Goal: Task Accomplishment & Management: Manage account settings

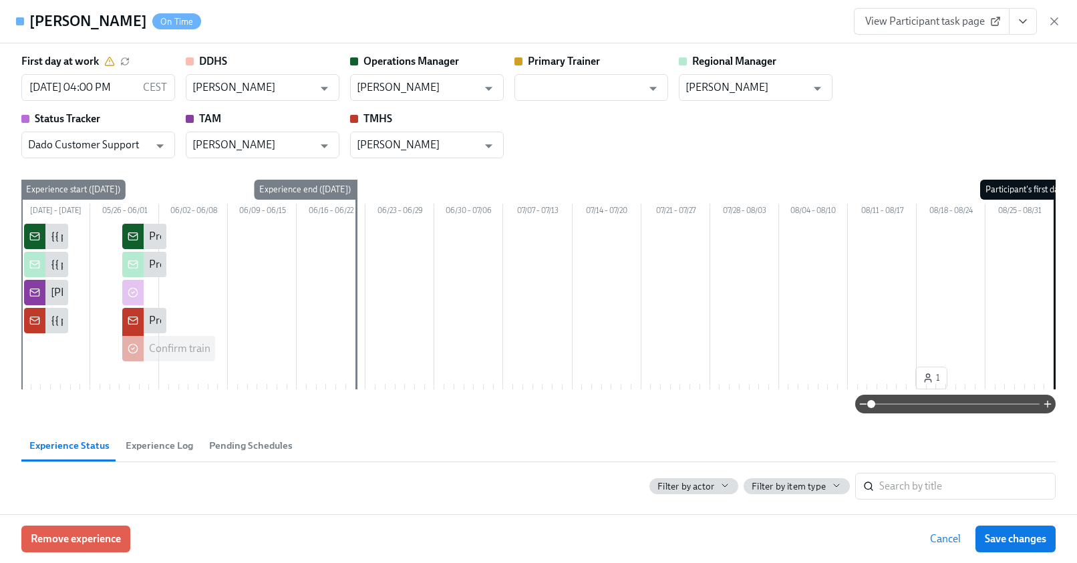
scroll to position [1302, 0]
click at [1054, 23] on icon "button" at bounding box center [1054, 21] width 13 height 13
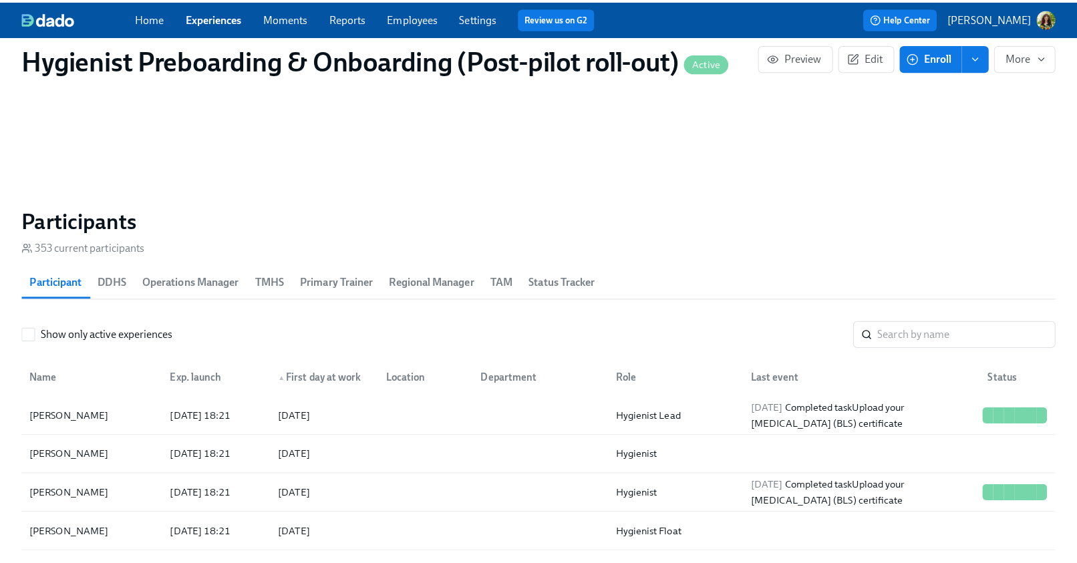
scroll to position [0, 19457]
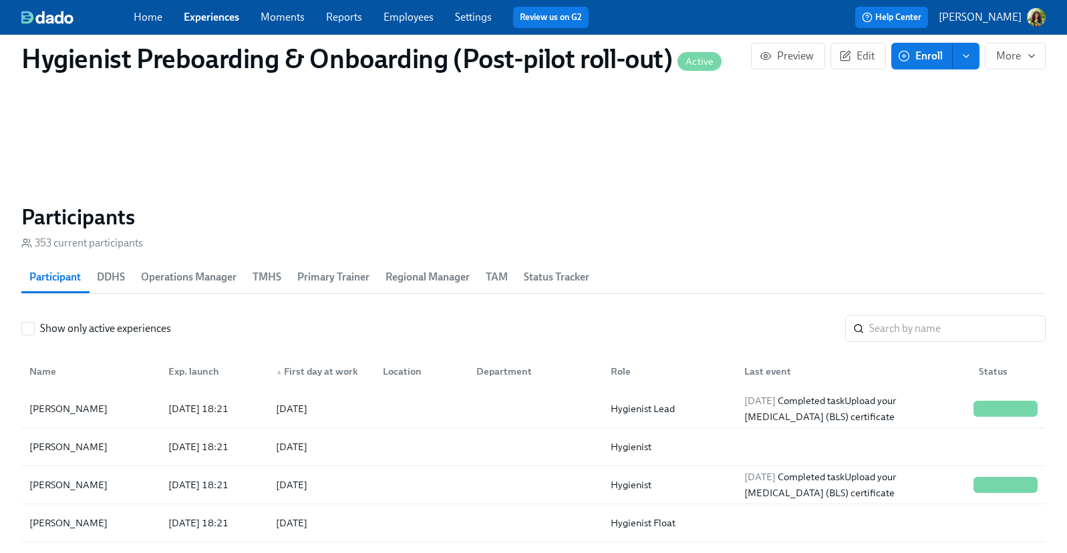
click at [995, 13] on p "[PERSON_NAME]" at bounding box center [980, 17] width 83 height 15
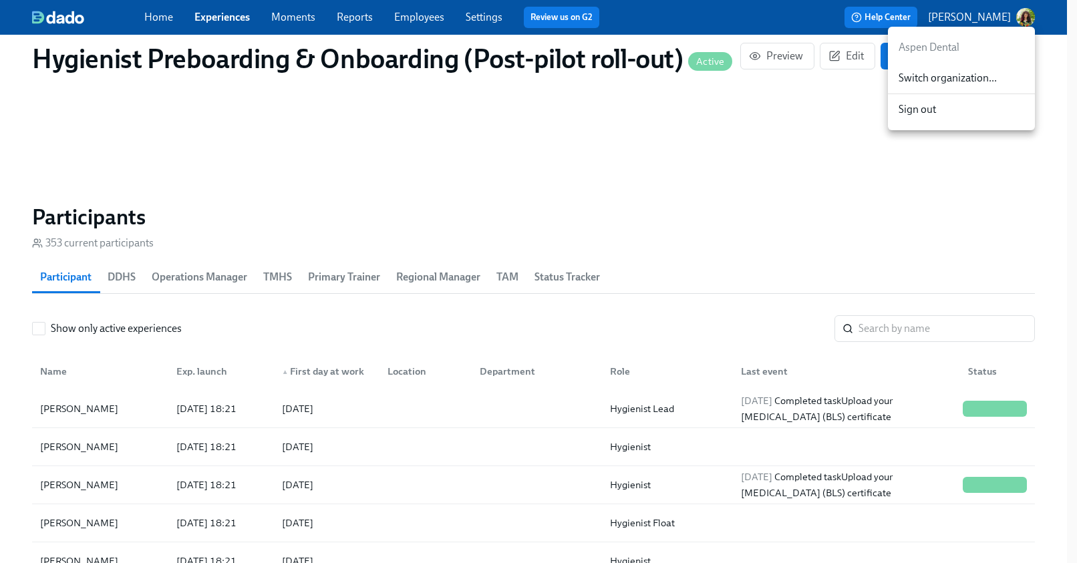
click at [976, 71] on span "Switch organization..." at bounding box center [962, 78] width 126 height 15
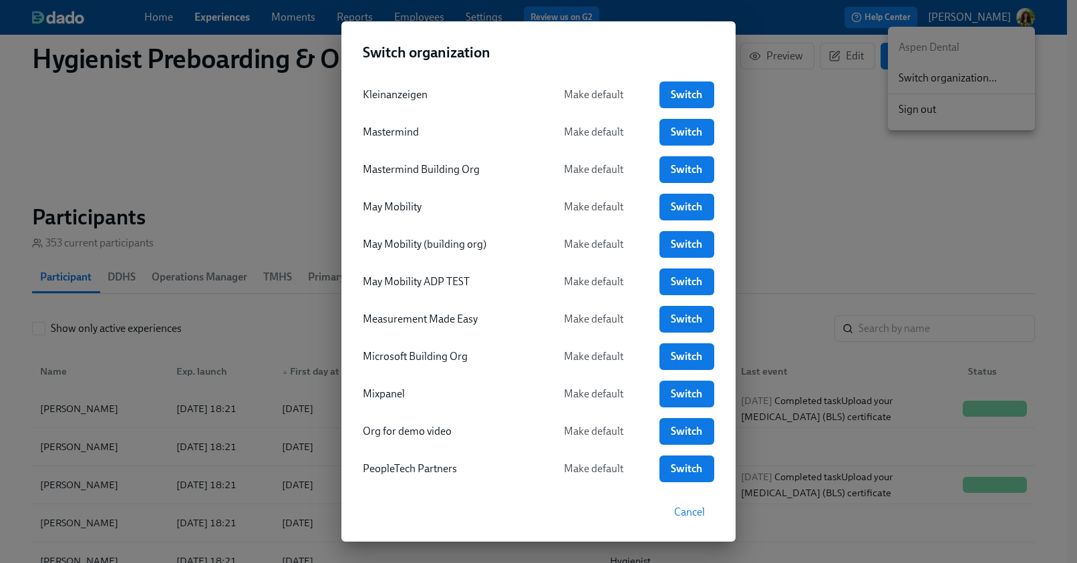
scroll to position [1002, 0]
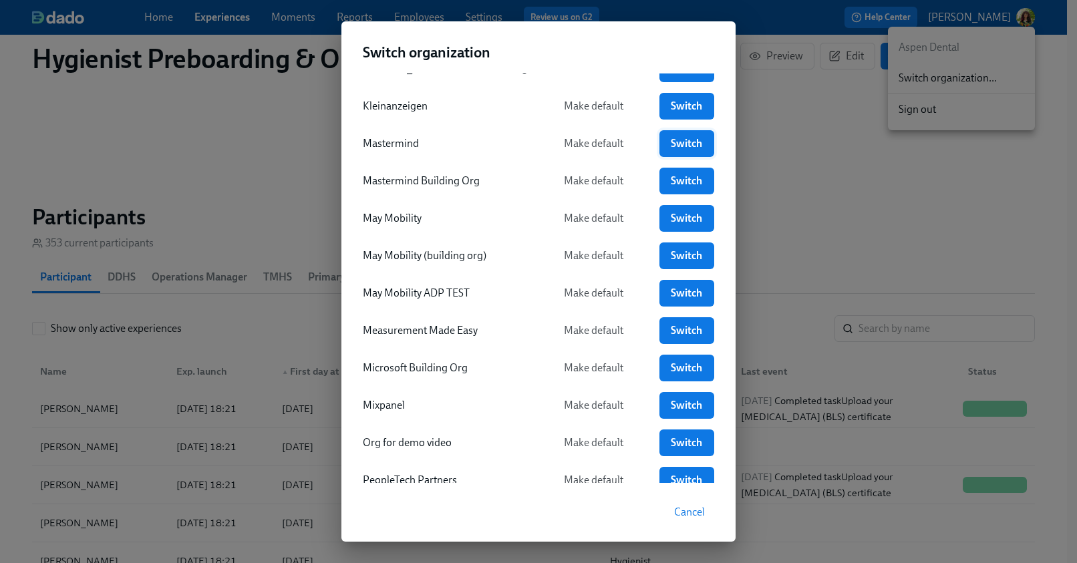
click at [669, 145] on span "Switch" at bounding box center [687, 143] width 36 height 13
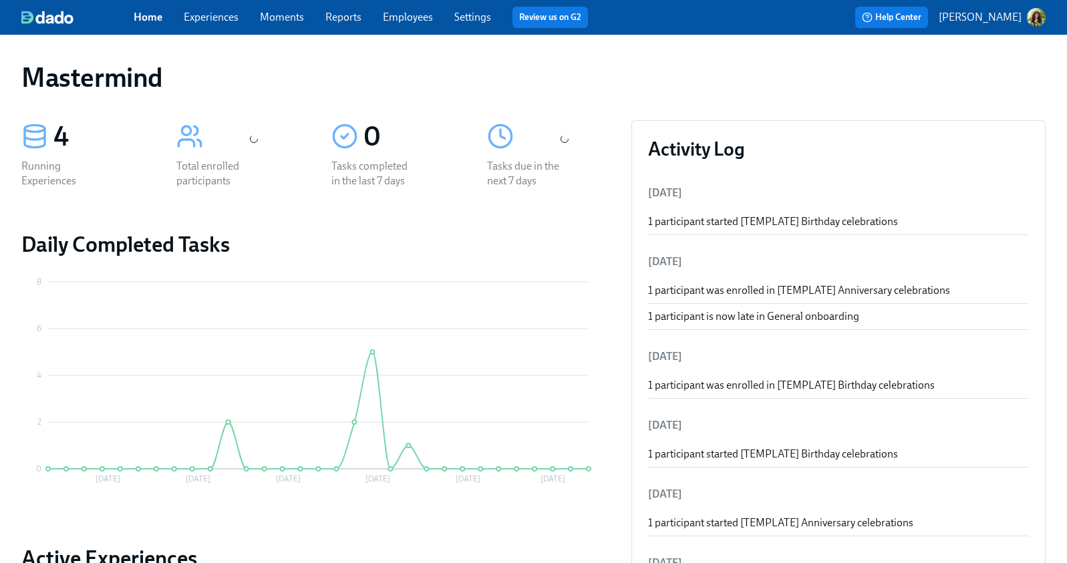
click at [226, 17] on link "Experiences" at bounding box center [211, 17] width 55 height 13
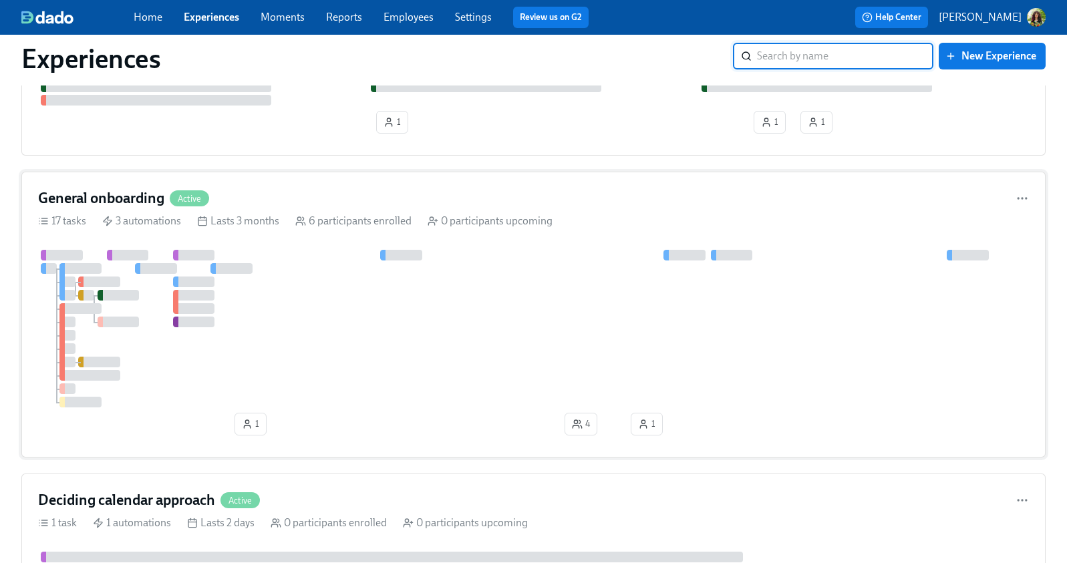
scroll to position [271, 0]
click at [652, 211] on div "General onboarding Active 17 tasks 3 automations Lasts 3 months 6 participants …" at bounding box center [533, 316] width 1024 height 286
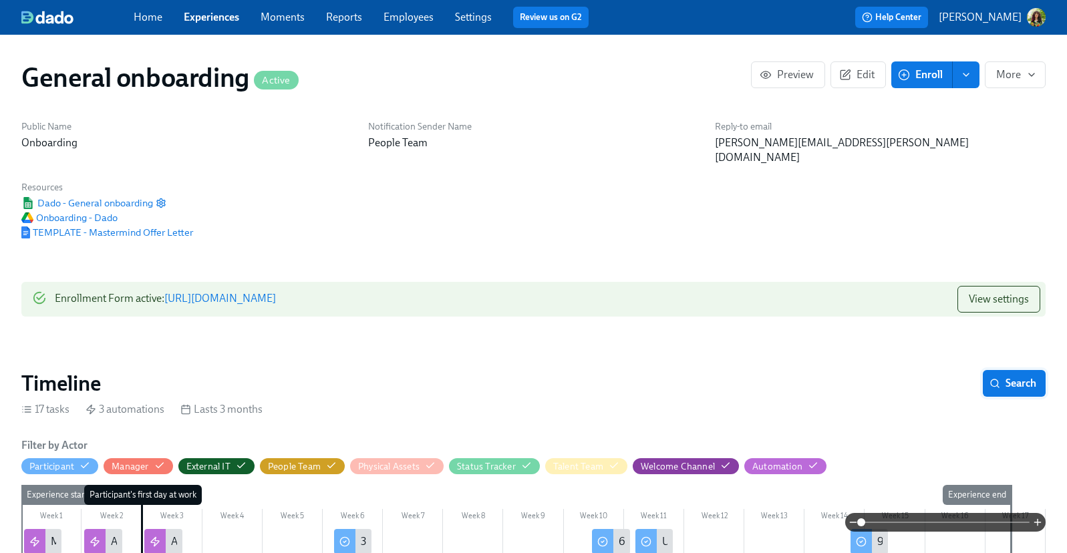
click at [1016, 377] on span "Search" at bounding box center [1014, 383] width 44 height 13
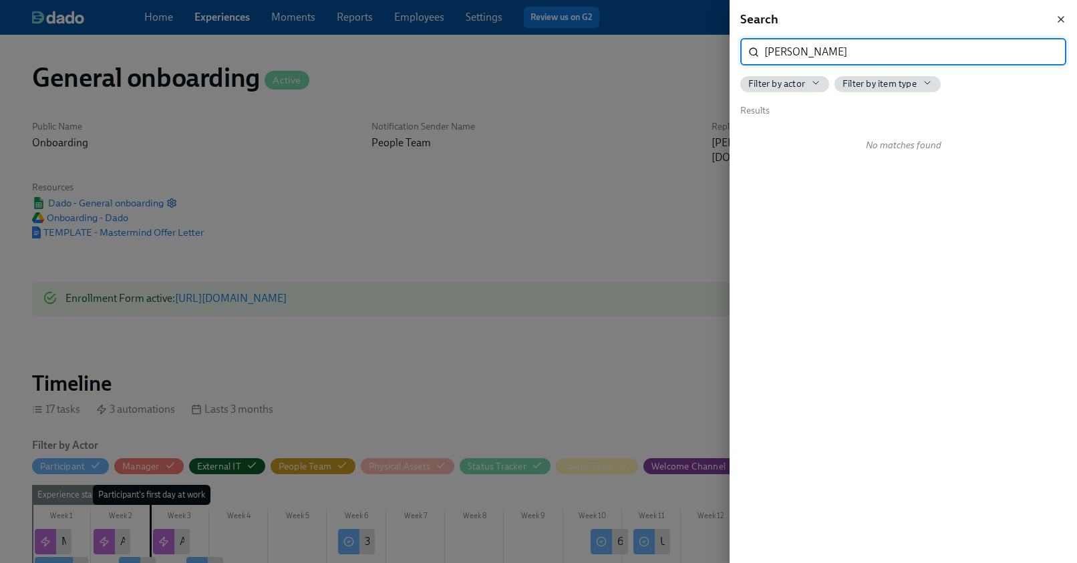
type input "[PERSON_NAME]"
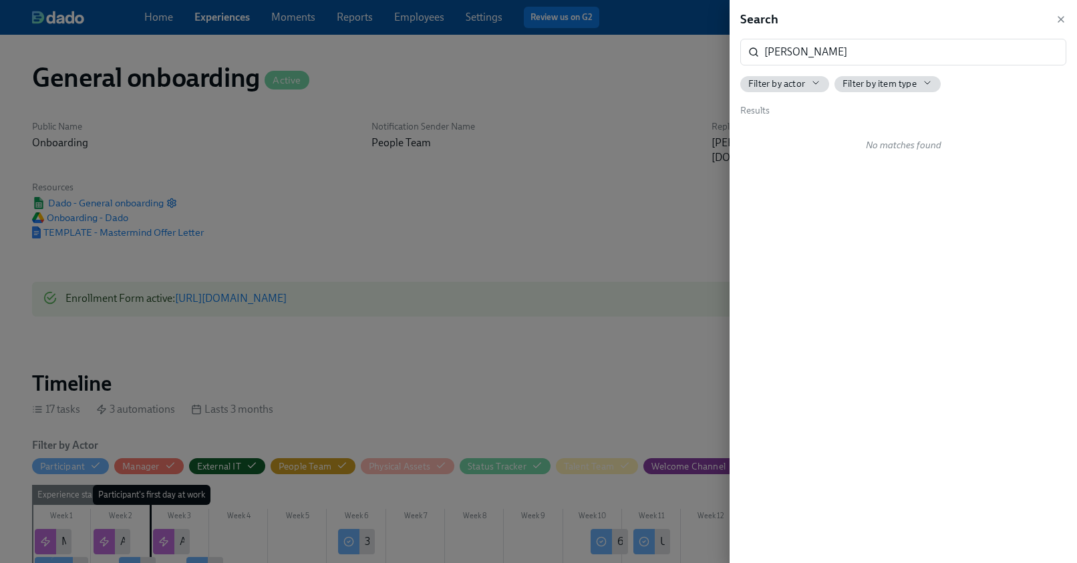
drag, startPoint x: 1061, startPoint y: 17, endPoint x: 1014, endPoint y: 65, distance: 68.0
click at [1061, 17] on icon "button" at bounding box center [1061, 19] width 11 height 11
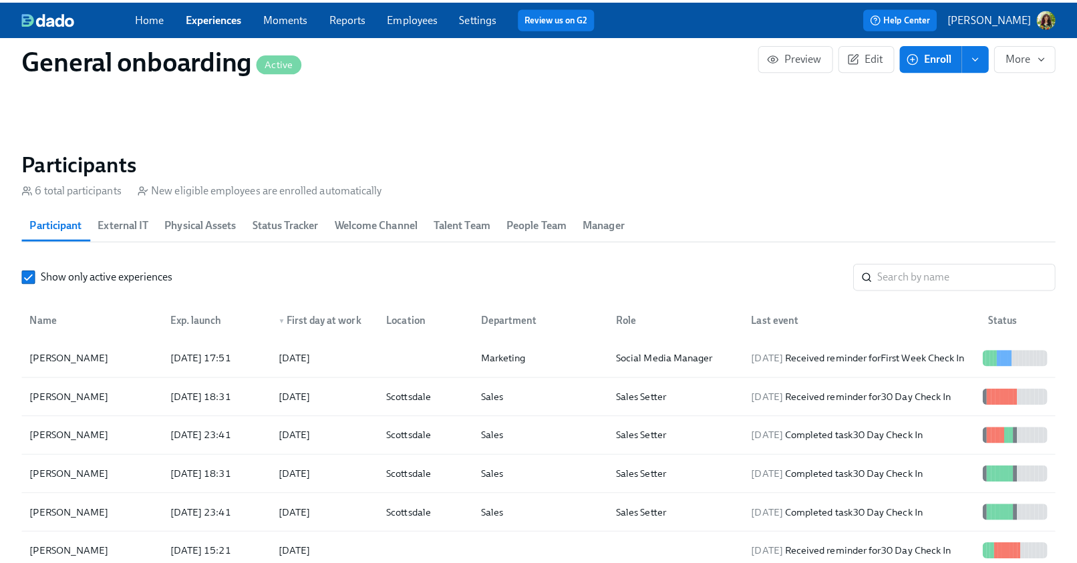
scroll to position [1322, 0]
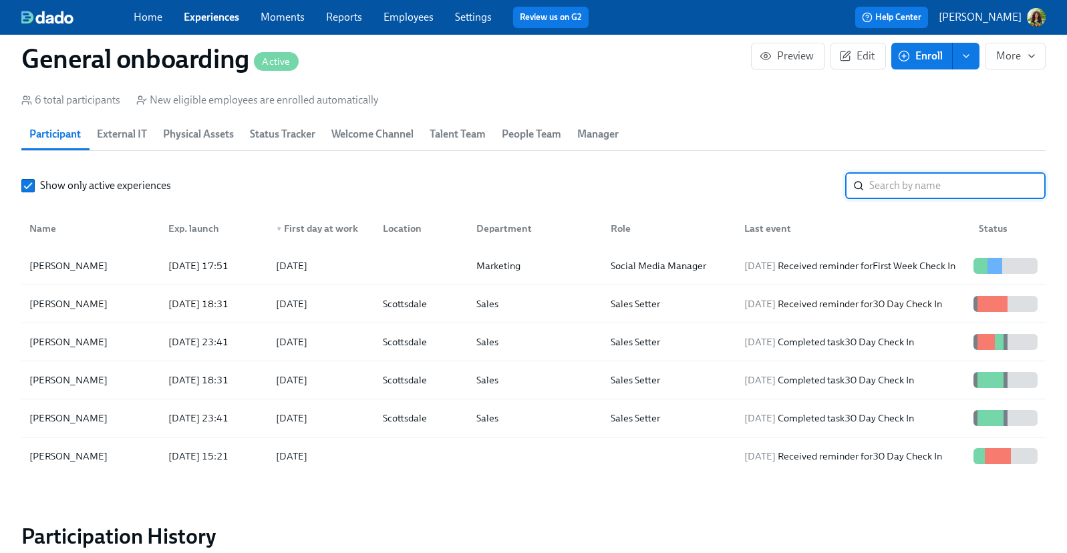
click at [952, 172] on input "search" at bounding box center [957, 185] width 176 height 27
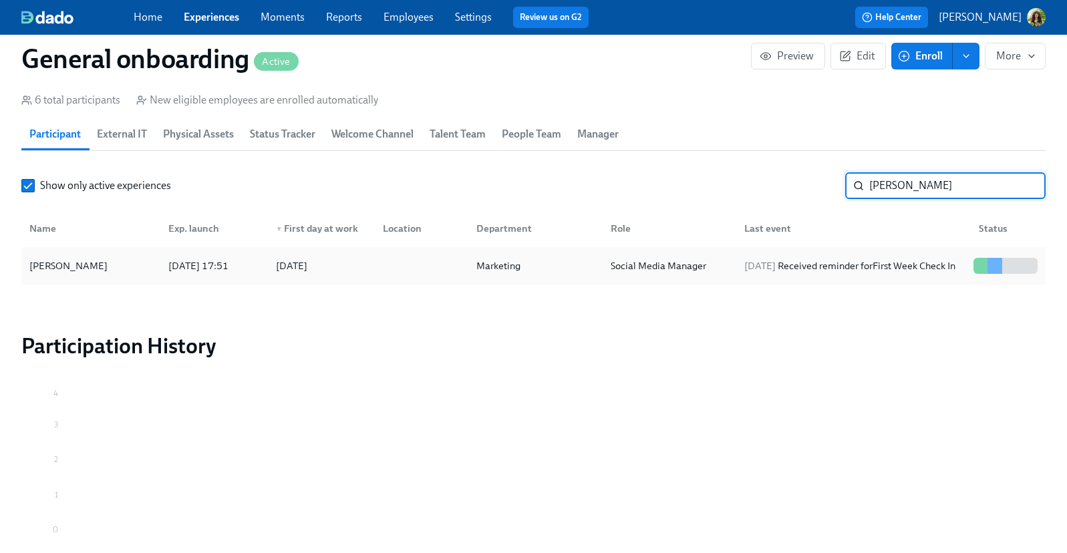
type input "[PERSON_NAME]"
click at [544, 257] on div "Marketing" at bounding box center [533, 266] width 134 height 27
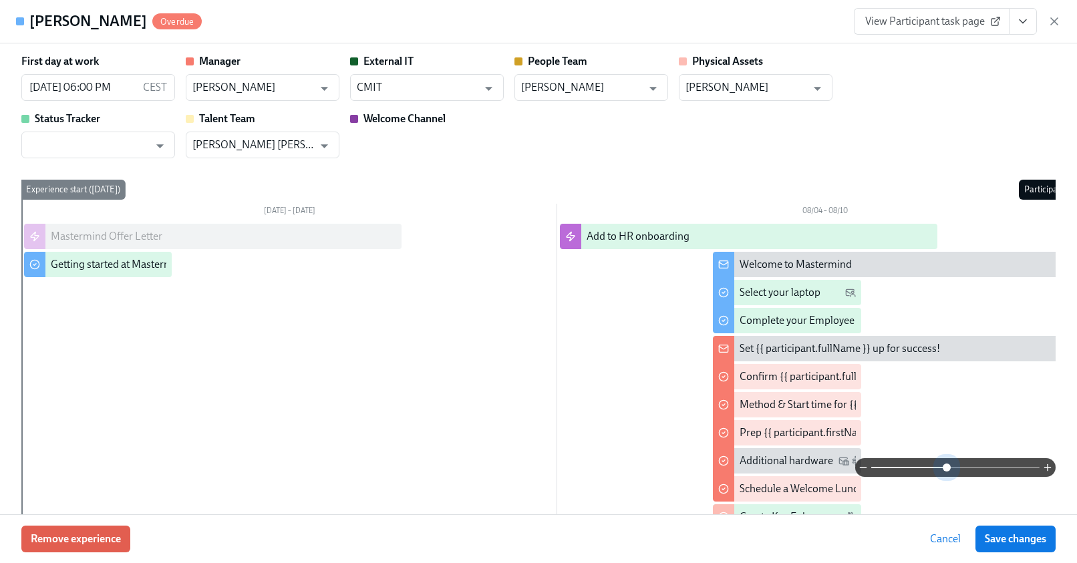
drag, startPoint x: 937, startPoint y: 465, endPoint x: 941, endPoint y: 453, distance: 12.5
click at [937, 465] on span at bounding box center [955, 467] width 168 height 19
click at [1054, 20] on icon "button" at bounding box center [1054, 21] width 7 height 7
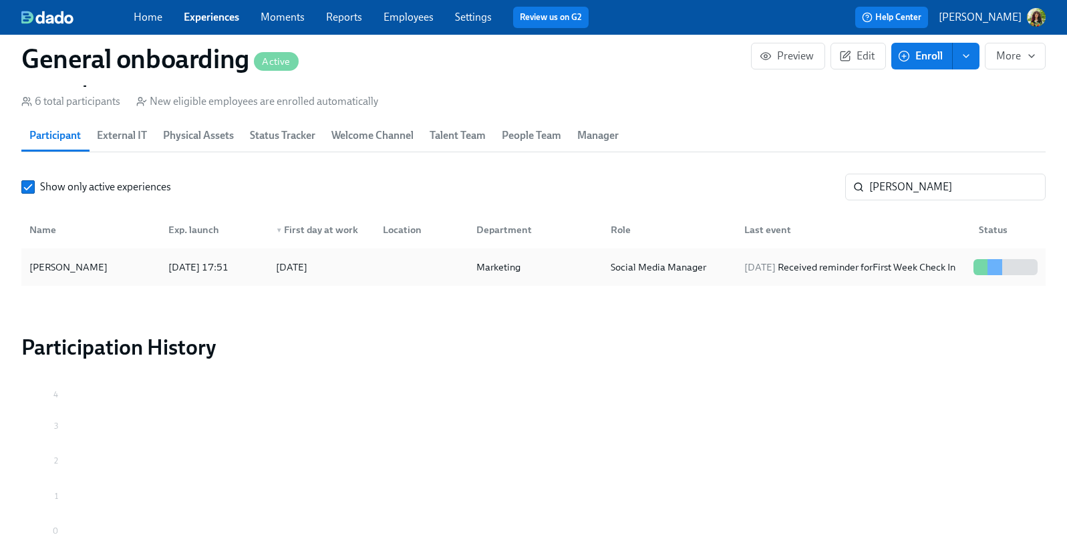
scroll to position [1382, 0]
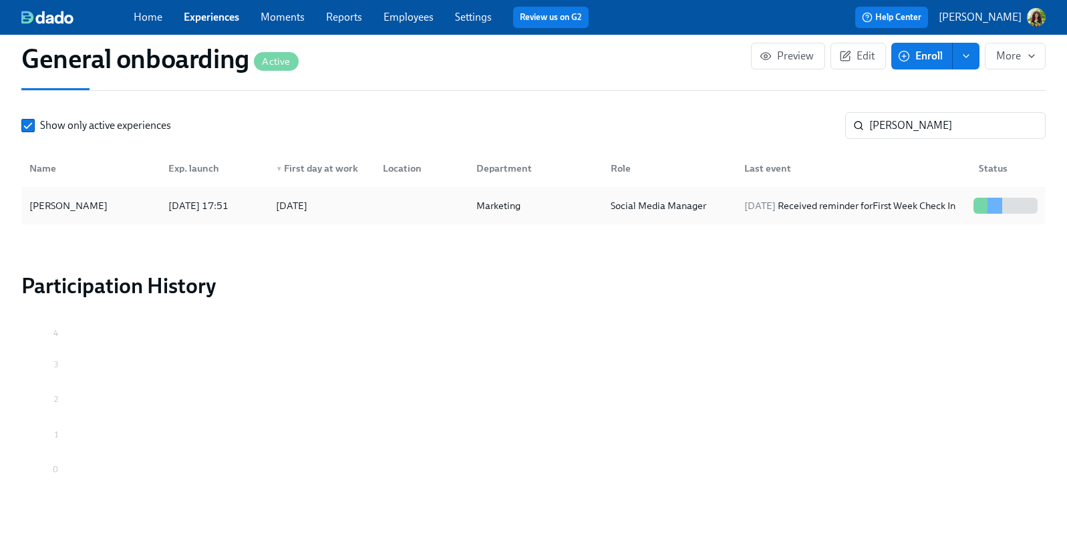
click at [865, 198] on div "[DATE] Received reminder for First Week Check In" at bounding box center [850, 206] width 222 height 16
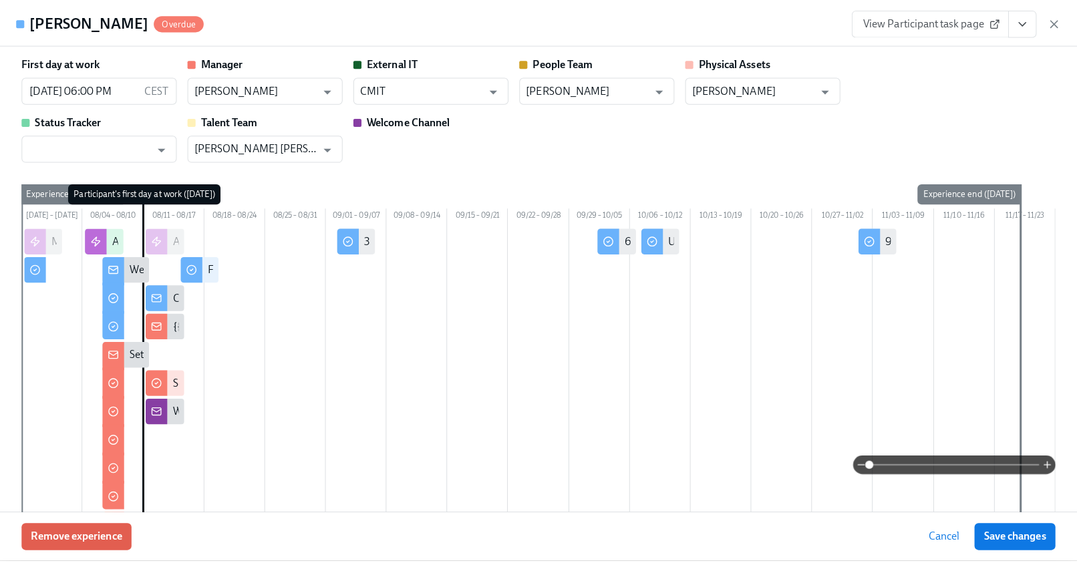
scroll to position [1372, 0]
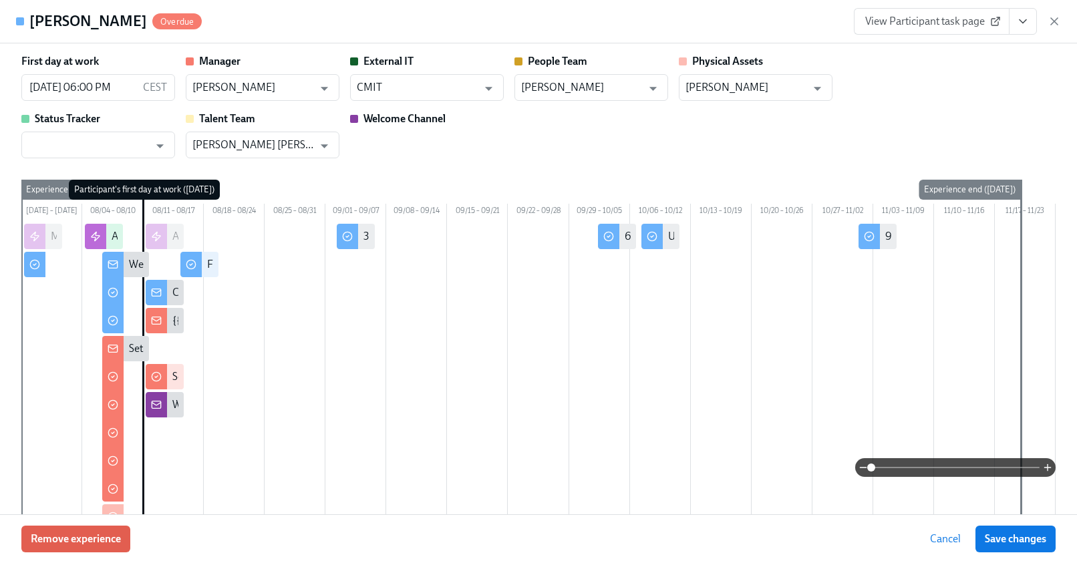
click at [921, 468] on span at bounding box center [955, 467] width 168 height 19
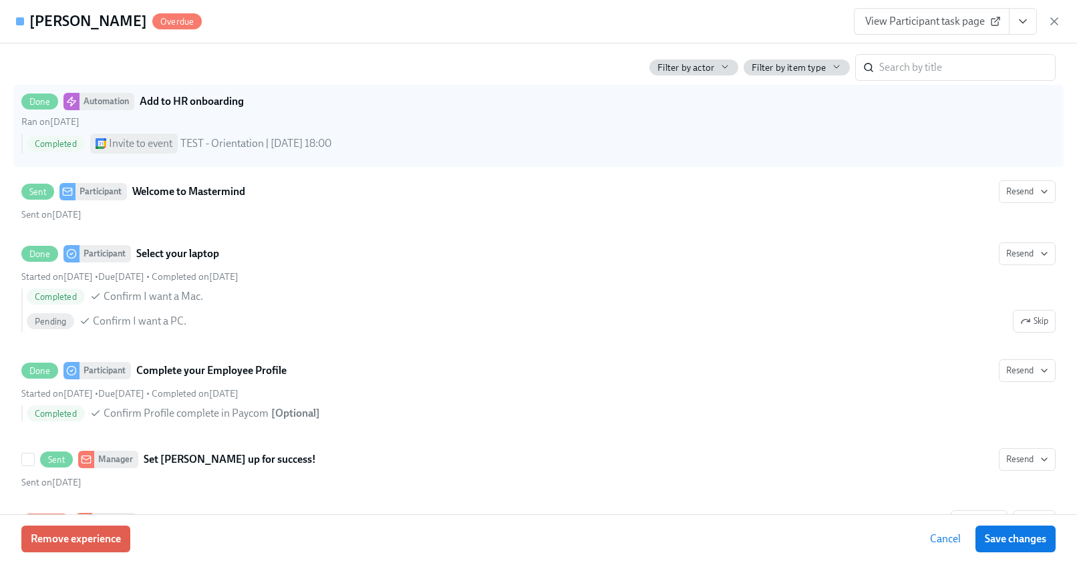
scroll to position [640, 0]
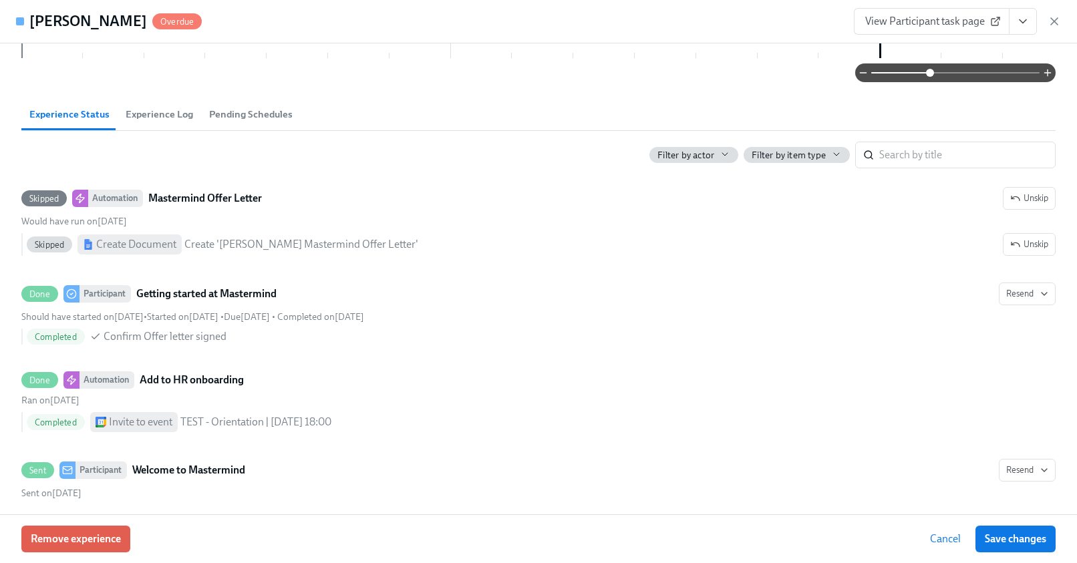
click at [161, 120] on span "Experience Log" at bounding box center [159, 114] width 67 height 15
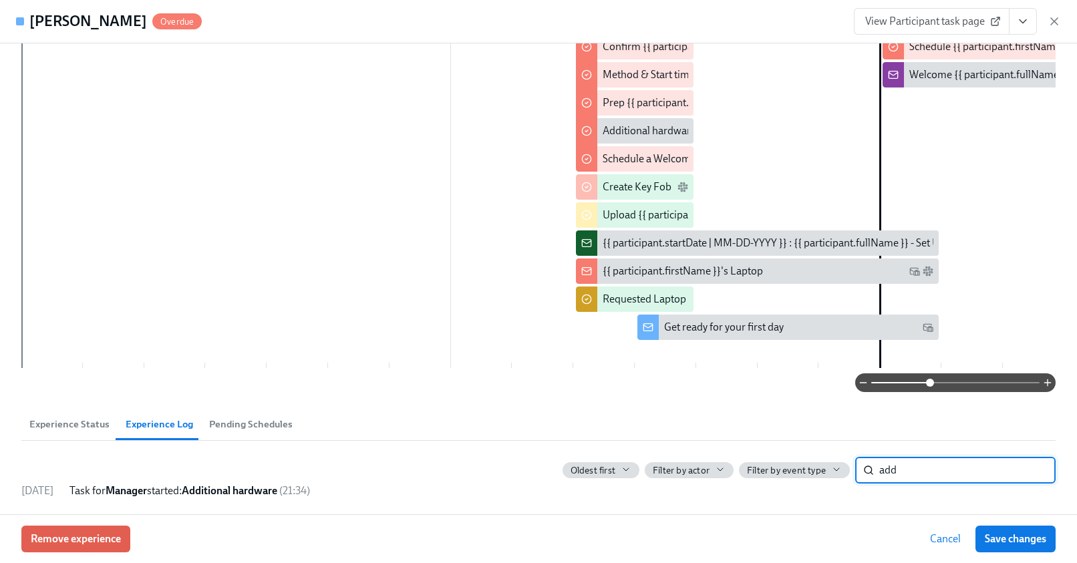
scroll to position [335, 0]
type input "add"
click at [227, 424] on span "Pending Schedules" at bounding box center [251, 424] width 84 height 15
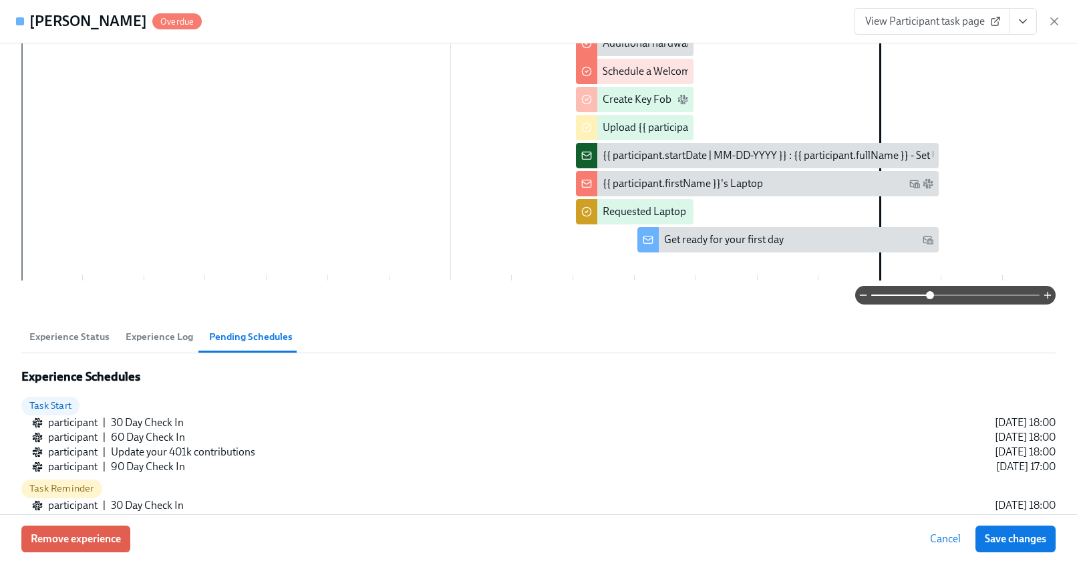
scroll to position [521, 0]
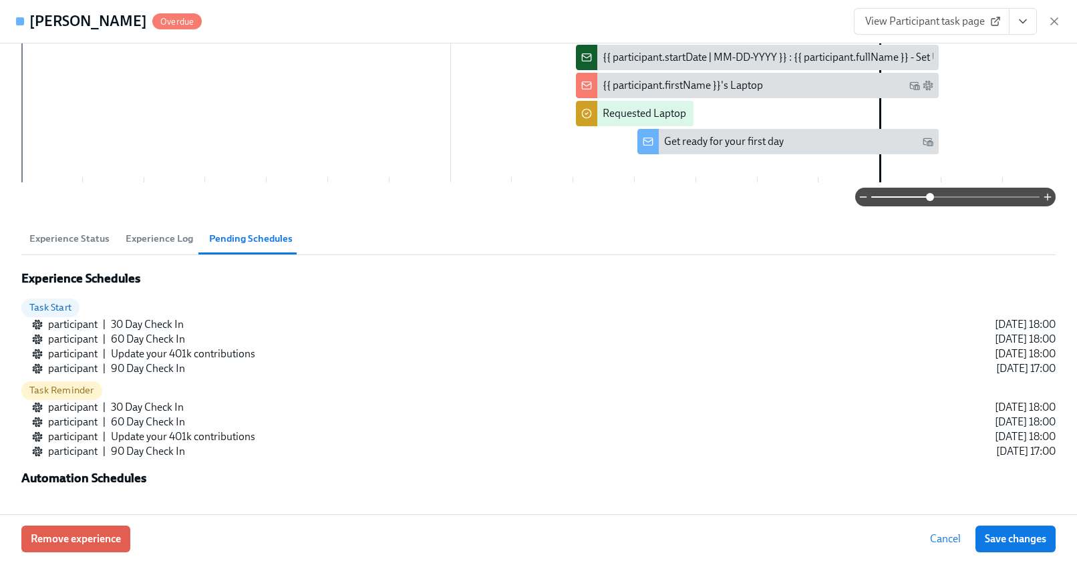
click at [139, 239] on span "Experience Log" at bounding box center [159, 238] width 67 height 15
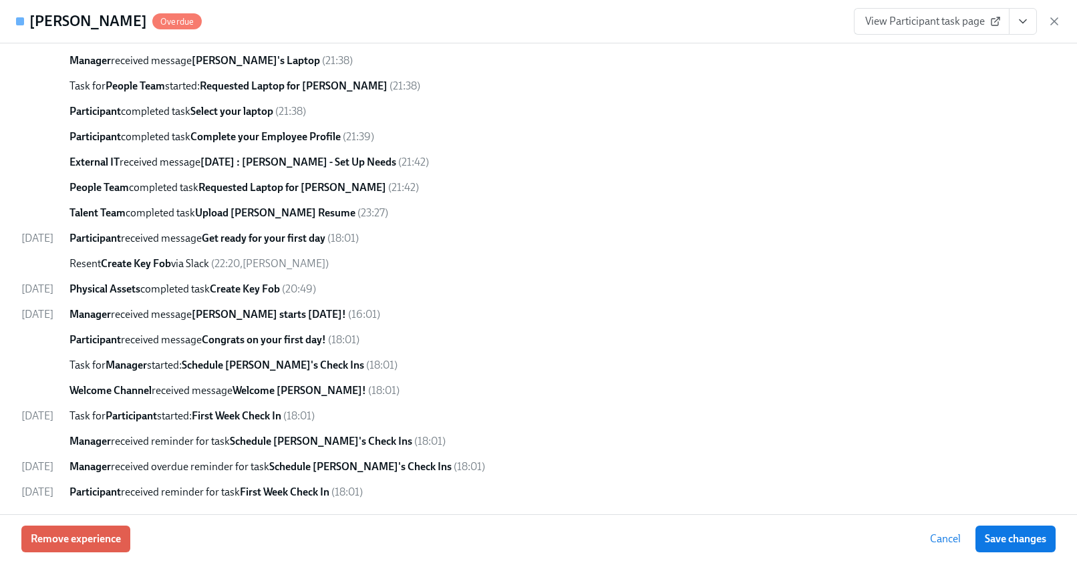
scroll to position [1148, 0]
drag, startPoint x: 365, startPoint y: 265, endPoint x: 88, endPoint y: 259, distance: 276.7
click at [88, 259] on div "[DATE] Enrolled manually ( 17:45 , [PERSON_NAME] ) Experience started ( 17:51 )…" at bounding box center [538, 84] width 1034 height 827
click at [654, 315] on div "Manager received message [PERSON_NAME] starts [DATE]! ( 16:01 )" at bounding box center [562, 313] width 986 height 15
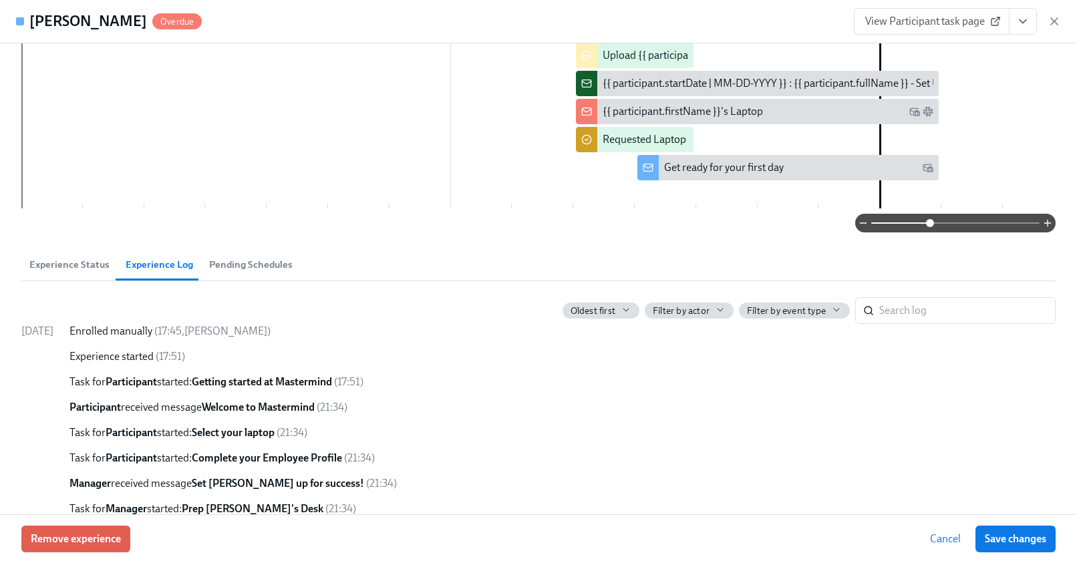
scroll to position [674, 0]
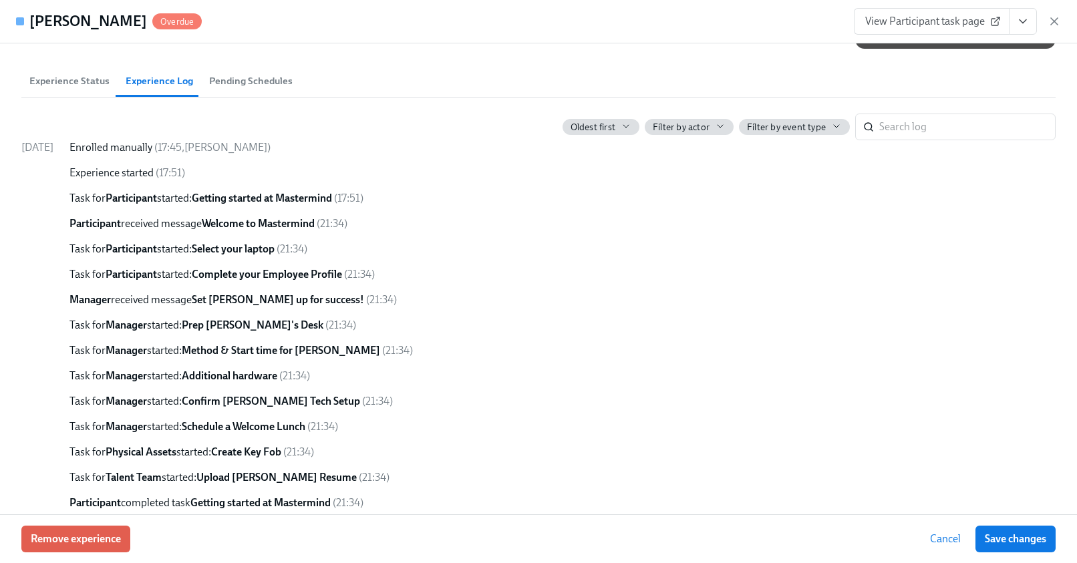
click at [55, 89] on span "Experience Status" at bounding box center [69, 80] width 80 height 15
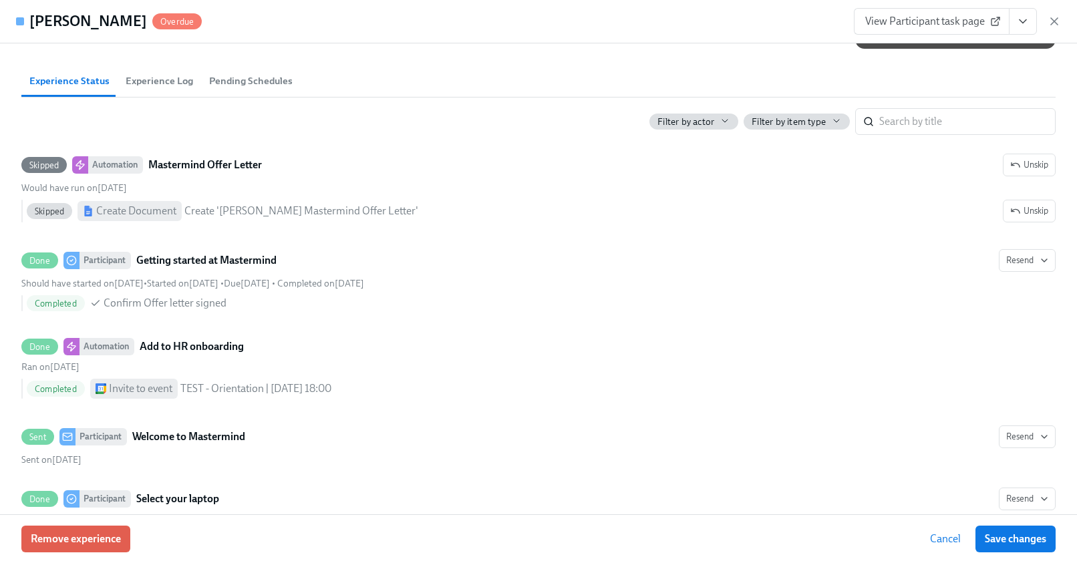
click at [55, 89] on span "Experience Status" at bounding box center [69, 80] width 80 height 15
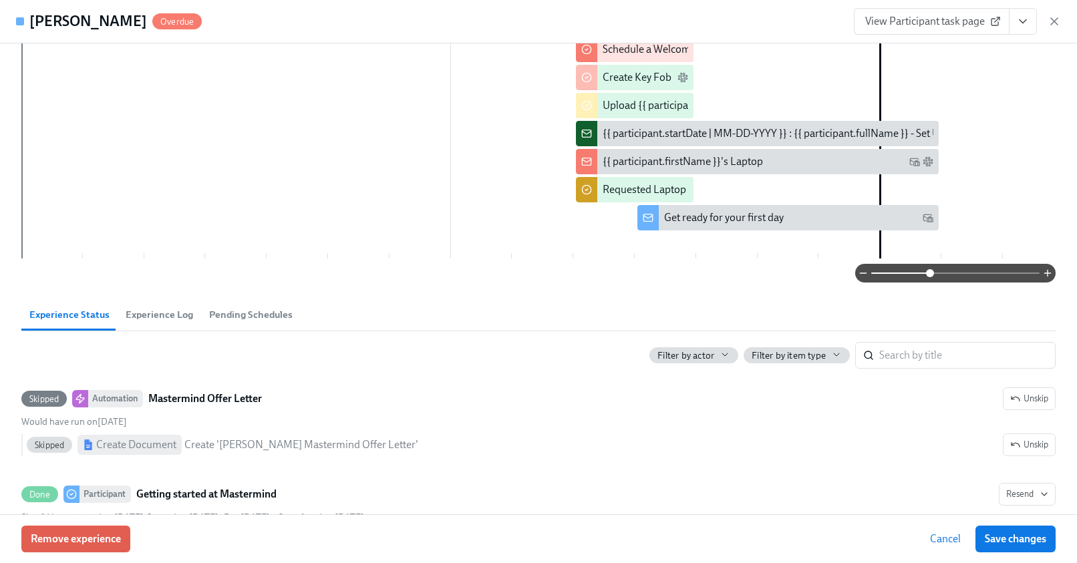
scroll to position [454, 0]
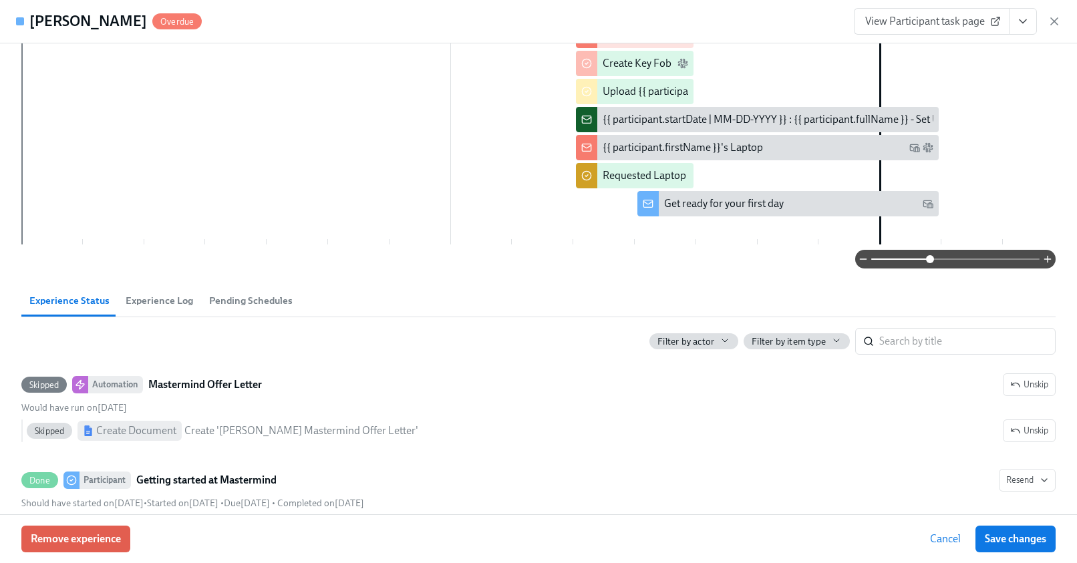
click at [168, 307] on span "Experience Log" at bounding box center [159, 300] width 67 height 15
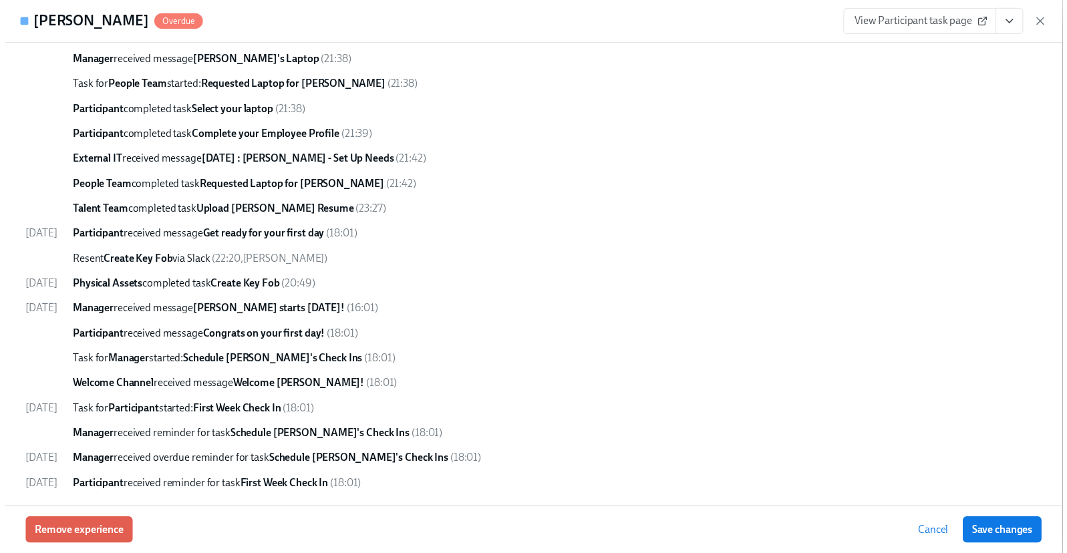
scroll to position [1148, 0]
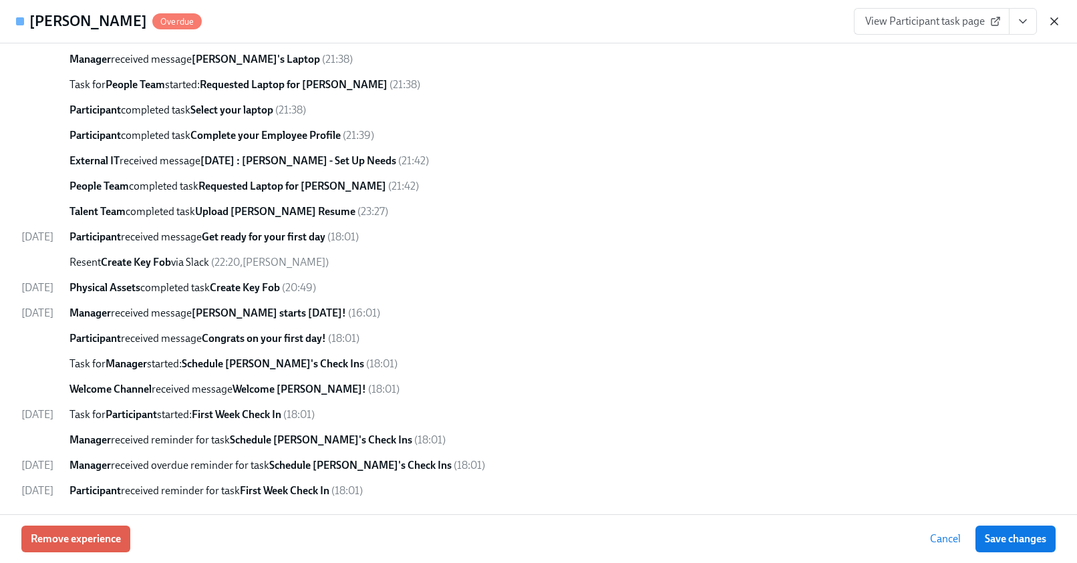
click at [1054, 24] on icon "button" at bounding box center [1054, 21] width 13 height 13
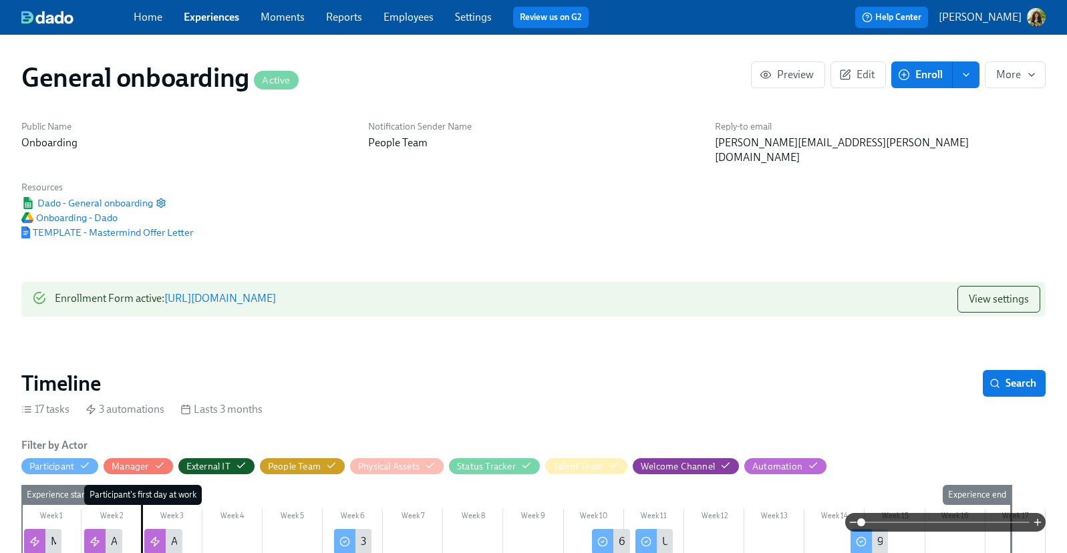
click at [218, 18] on link "Experiences" at bounding box center [211, 17] width 55 height 13
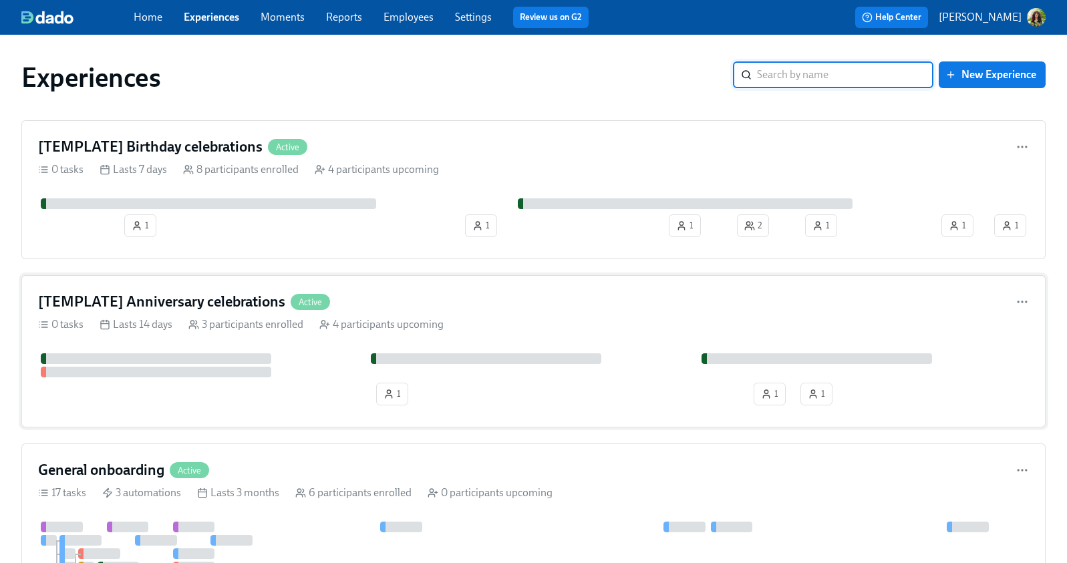
click at [489, 307] on div "[TEMPLATE] Anniversary celebrations Active" at bounding box center [533, 302] width 991 height 20
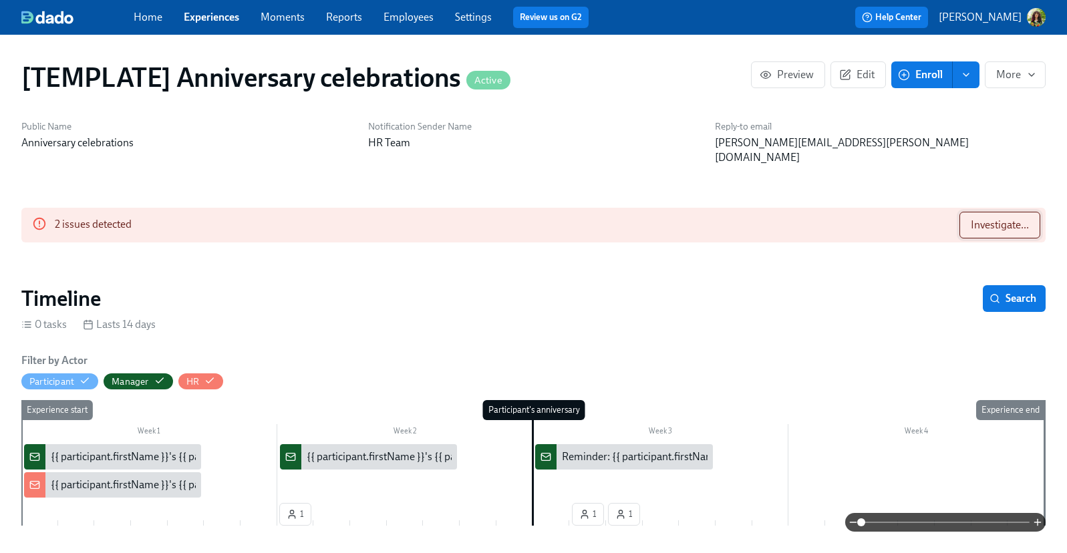
click at [993, 218] on span "Investigate..." at bounding box center [1000, 224] width 58 height 13
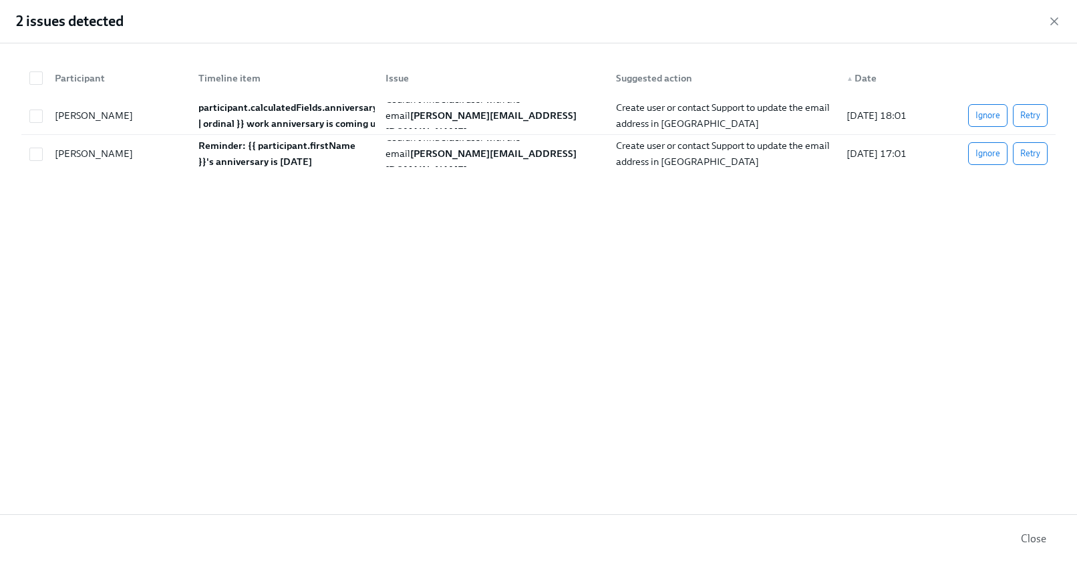
click at [1056, 19] on icon "button" at bounding box center [1054, 21] width 13 height 13
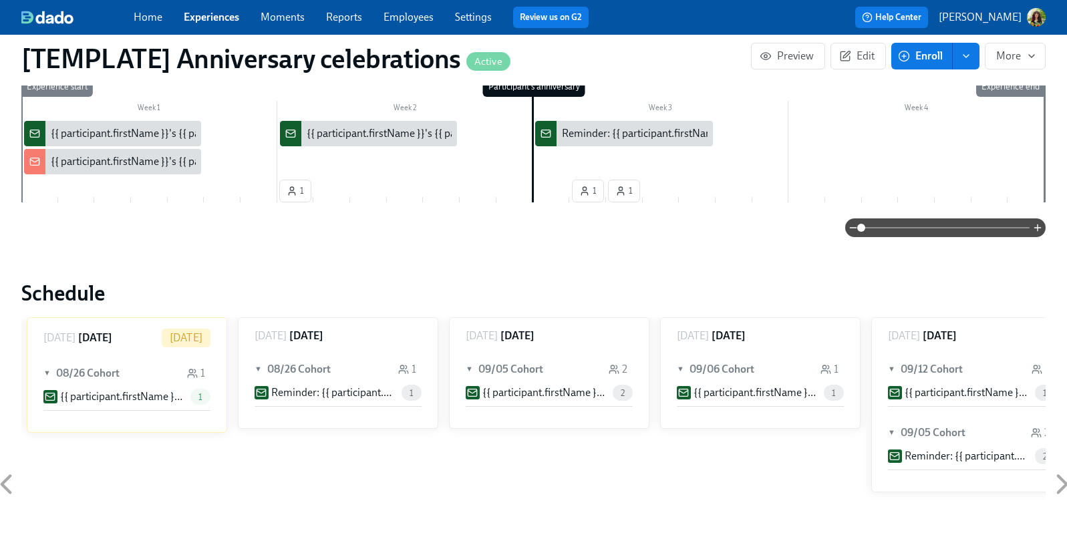
scroll to position [237, 0]
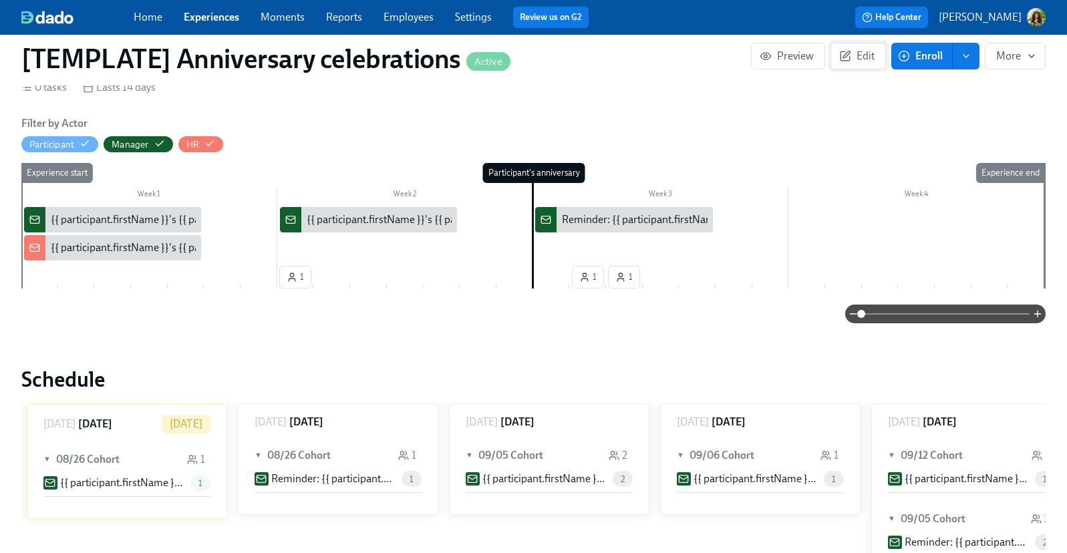
click at [859, 57] on span "Edit" at bounding box center [858, 55] width 33 height 13
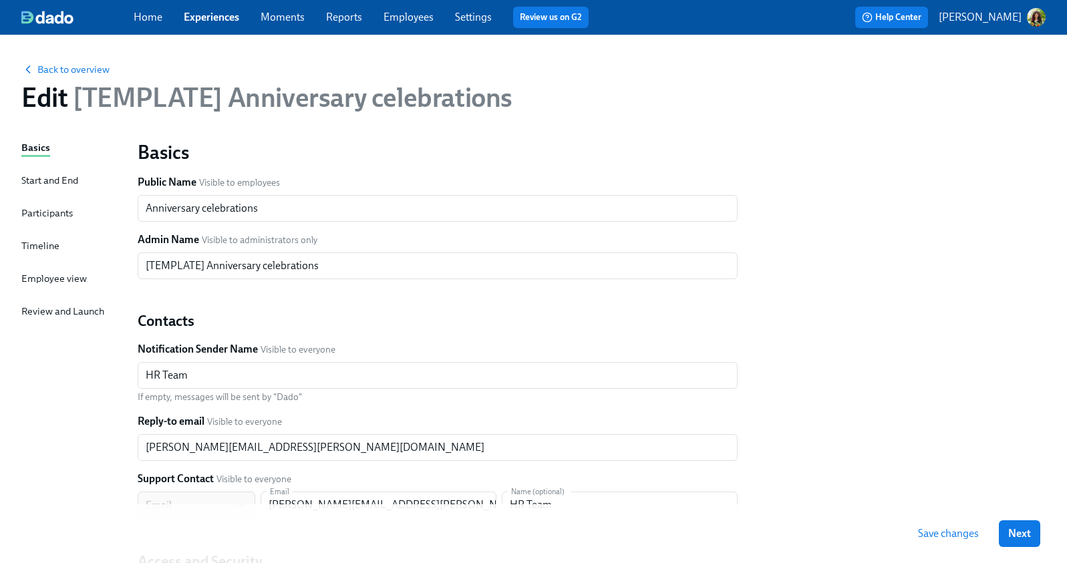
click at [48, 245] on div "Timeline" at bounding box center [40, 246] width 38 height 15
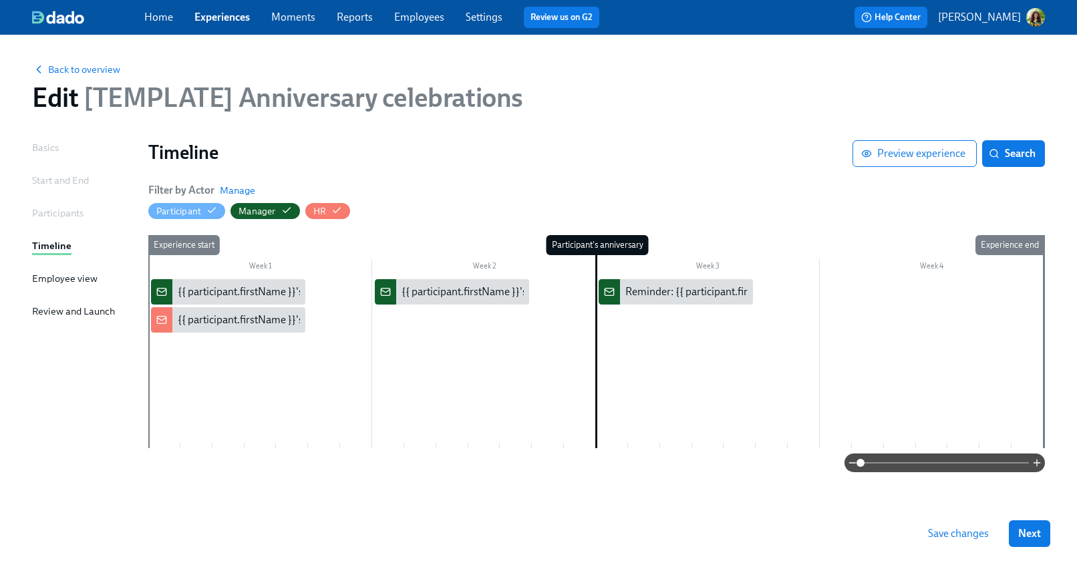
click at [929, 460] on span at bounding box center [945, 463] width 168 height 19
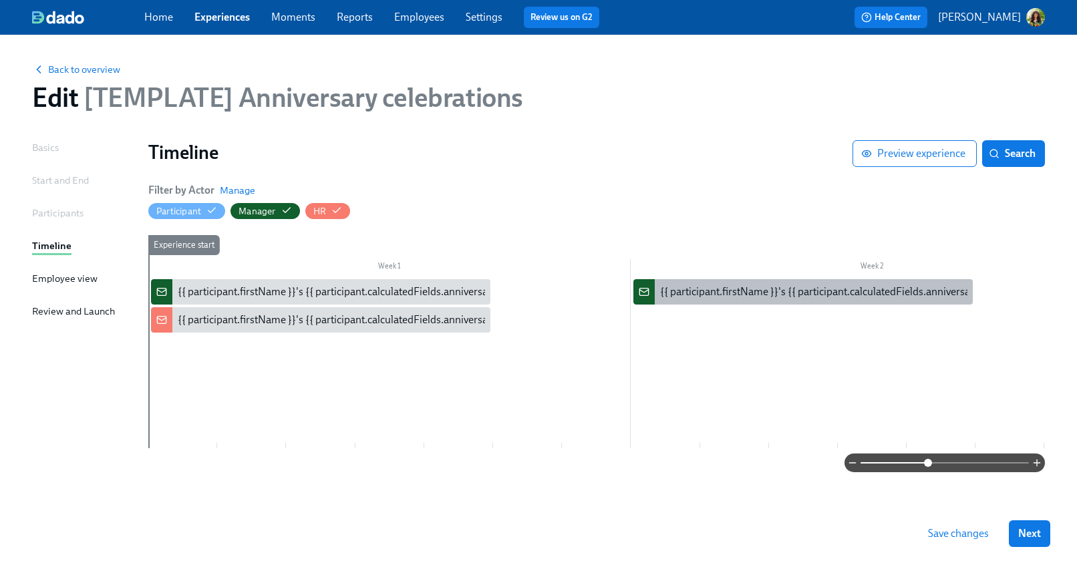
click at [808, 283] on div "{{ participant.firstName }}'s {{ participant.calculatedFields.anniversary.count…" at bounding box center [802, 291] width 339 height 25
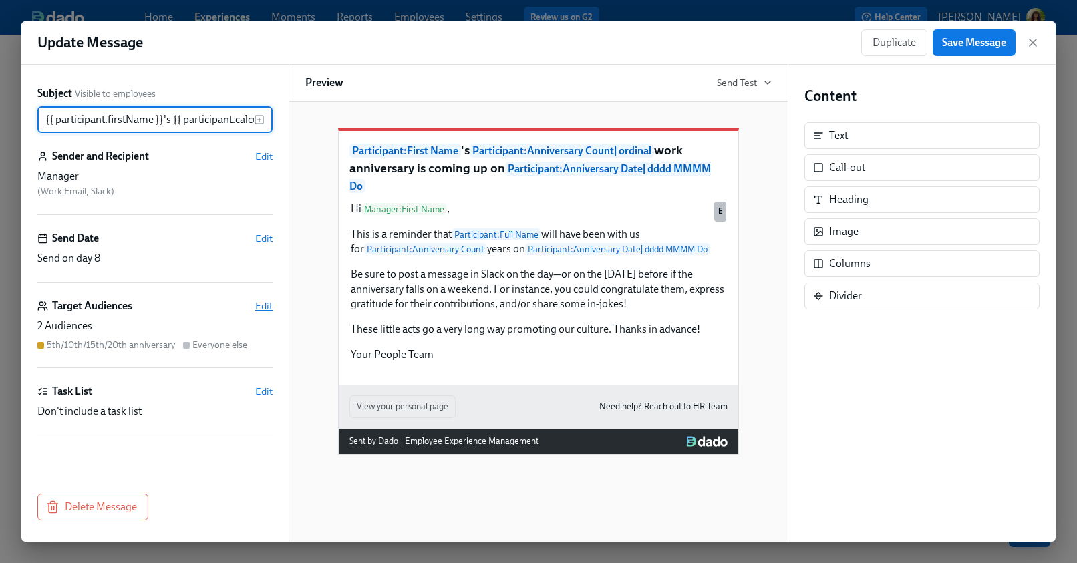
click at [264, 306] on span "Edit" at bounding box center [263, 305] width 17 height 13
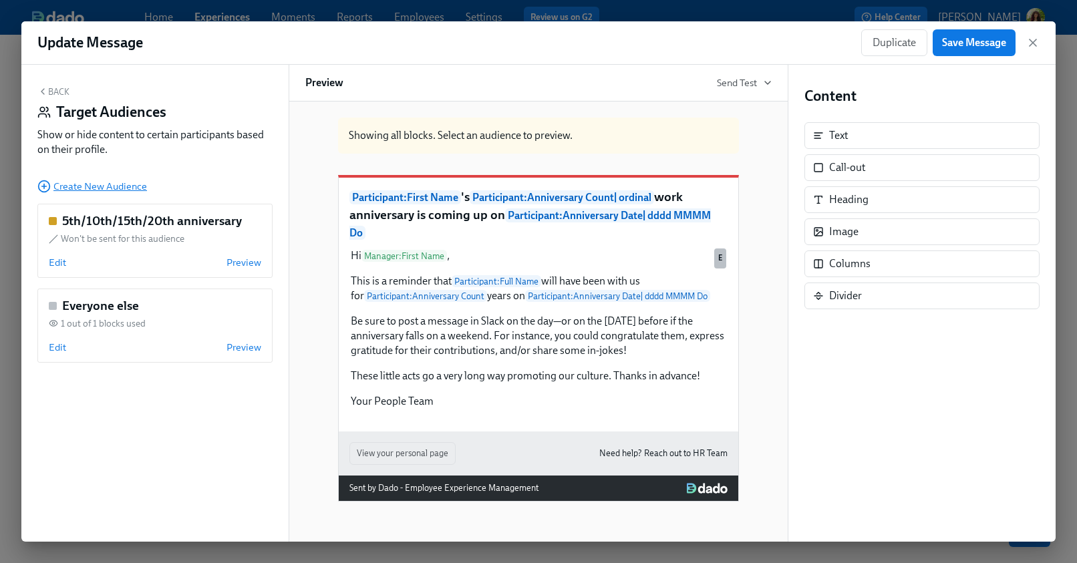
click at [97, 181] on span "Create New Audience" at bounding box center [92, 186] width 110 height 13
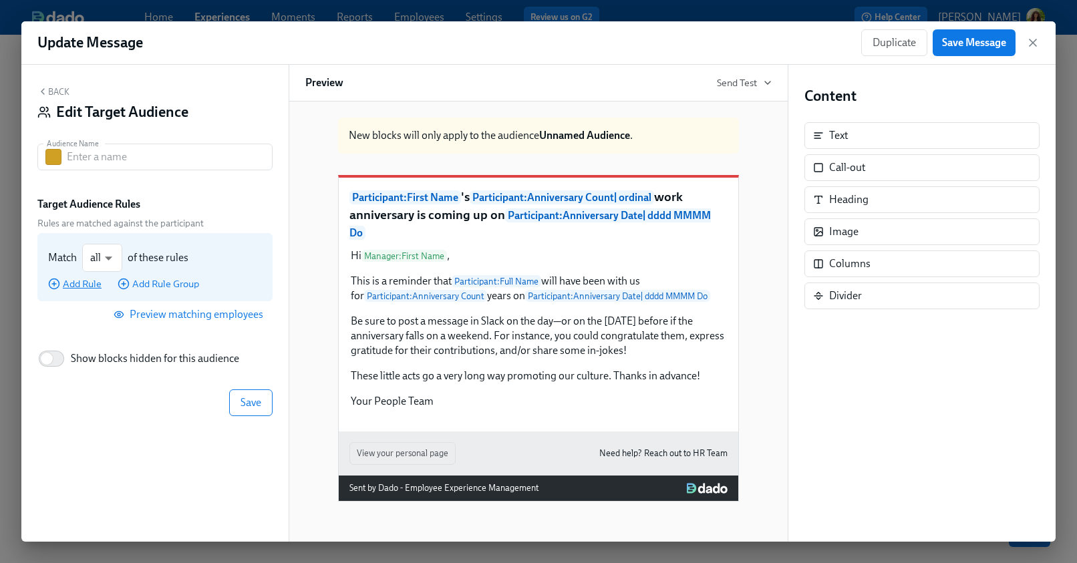
click at [83, 285] on span "Add Rule" at bounding box center [74, 283] width 53 height 13
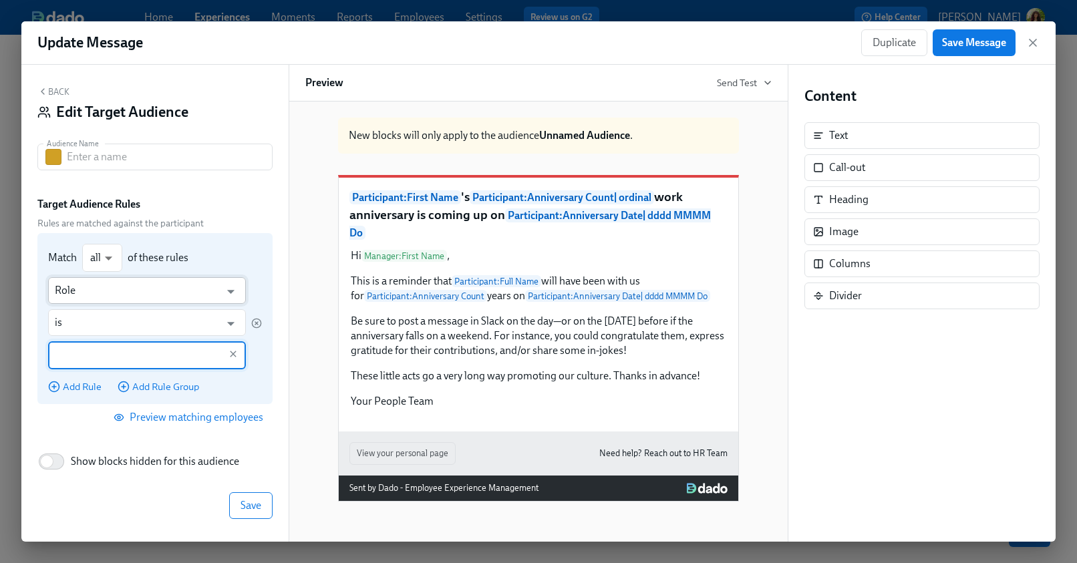
click at [138, 297] on input "Role" at bounding box center [137, 290] width 165 height 27
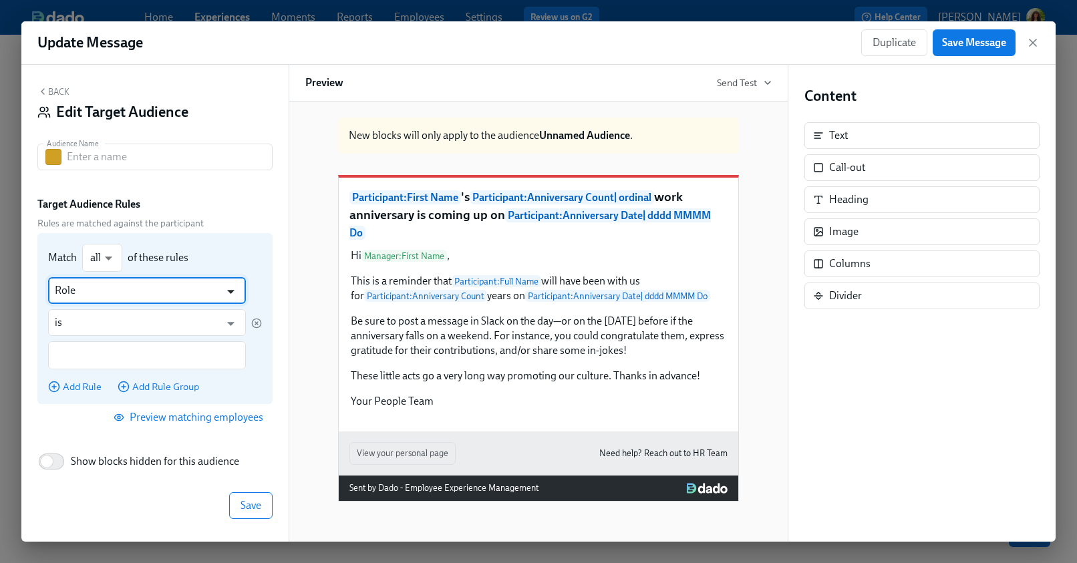
click at [224, 289] on icon "Open" at bounding box center [231, 292] width 18 height 18
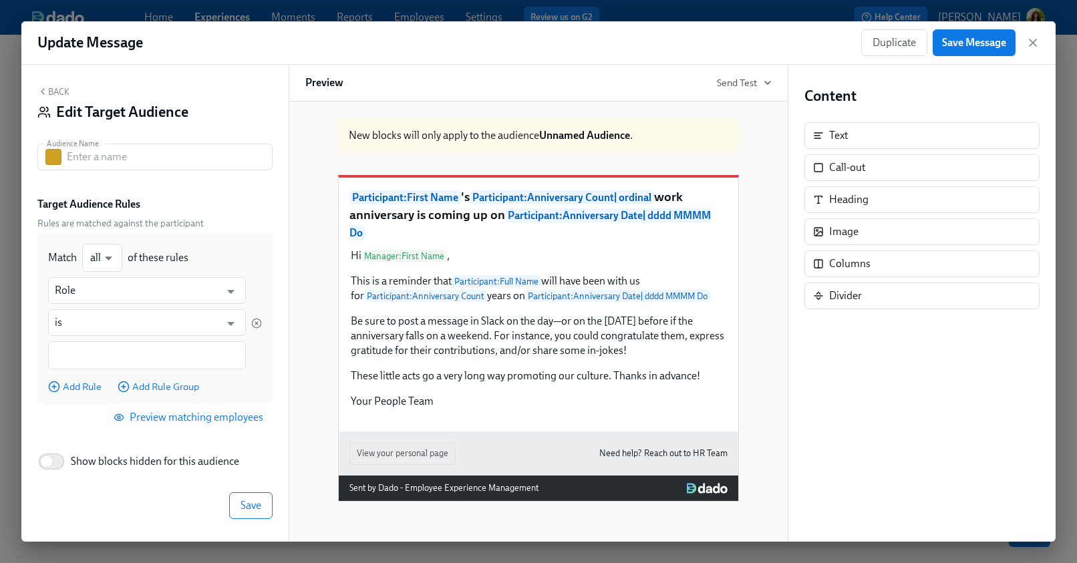
click at [236, 196] on div "Back Edit Target Audience Audience Name Audience Name Target Audience Rules Rul…" at bounding box center [154, 303] width 267 height 477
click at [1035, 43] on icon "button" at bounding box center [1032, 42] width 13 height 13
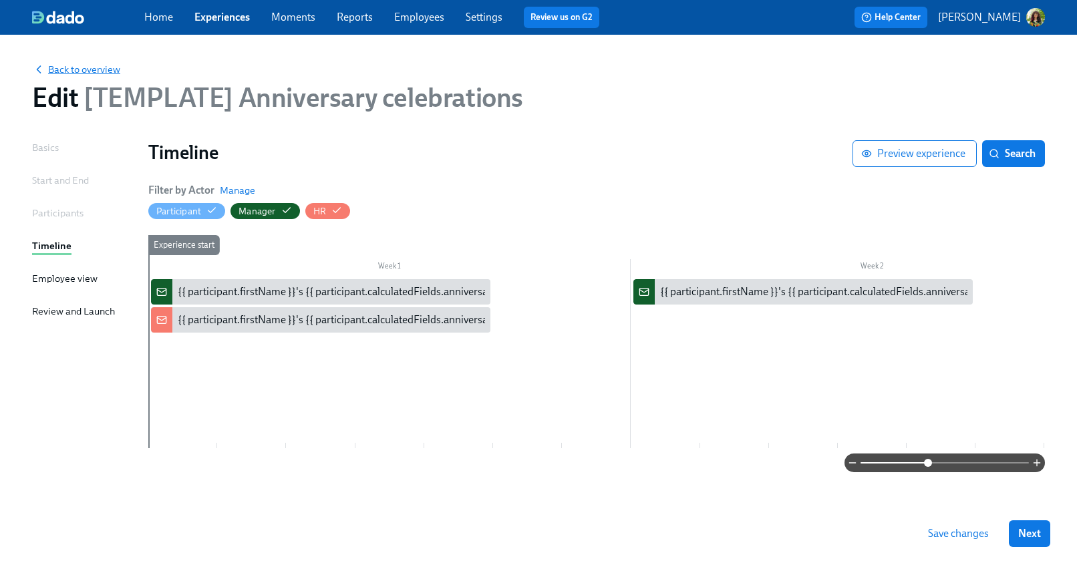
click at [90, 70] on span "Back to overview" at bounding box center [76, 69] width 88 height 13
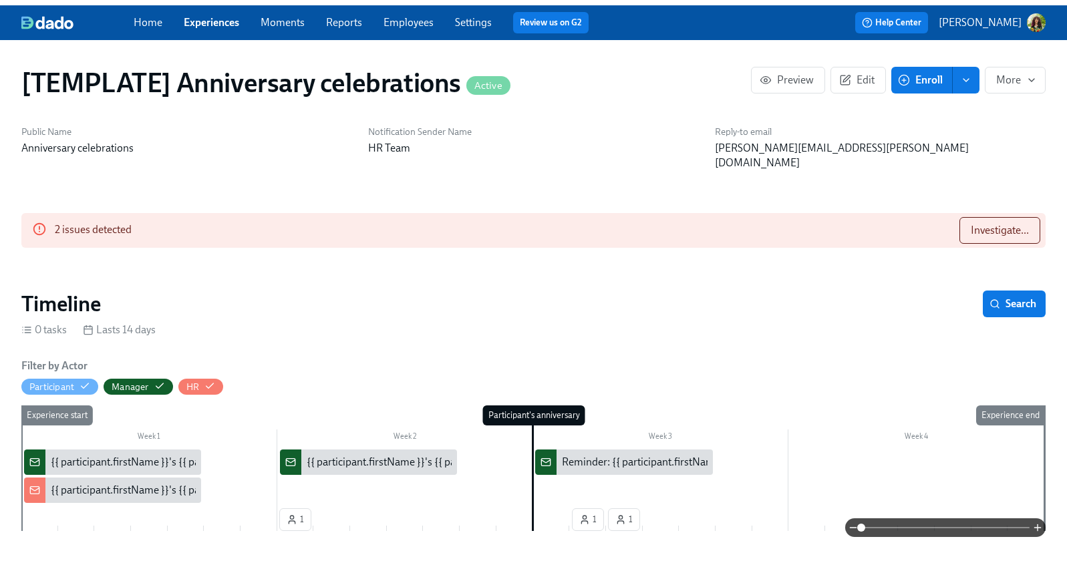
scroll to position [0, 839]
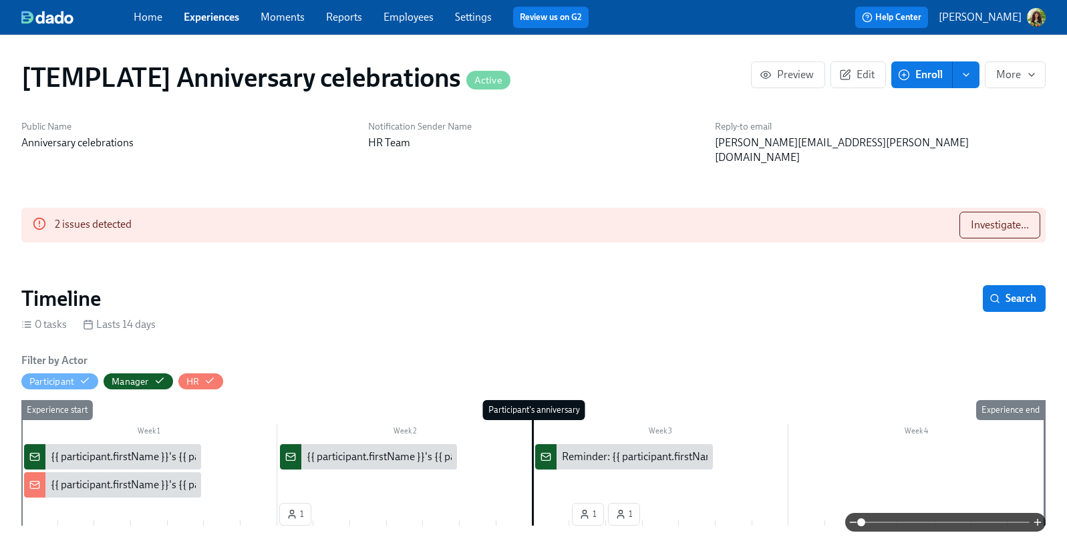
click at [488, 14] on link "Settings" at bounding box center [473, 17] width 37 height 13
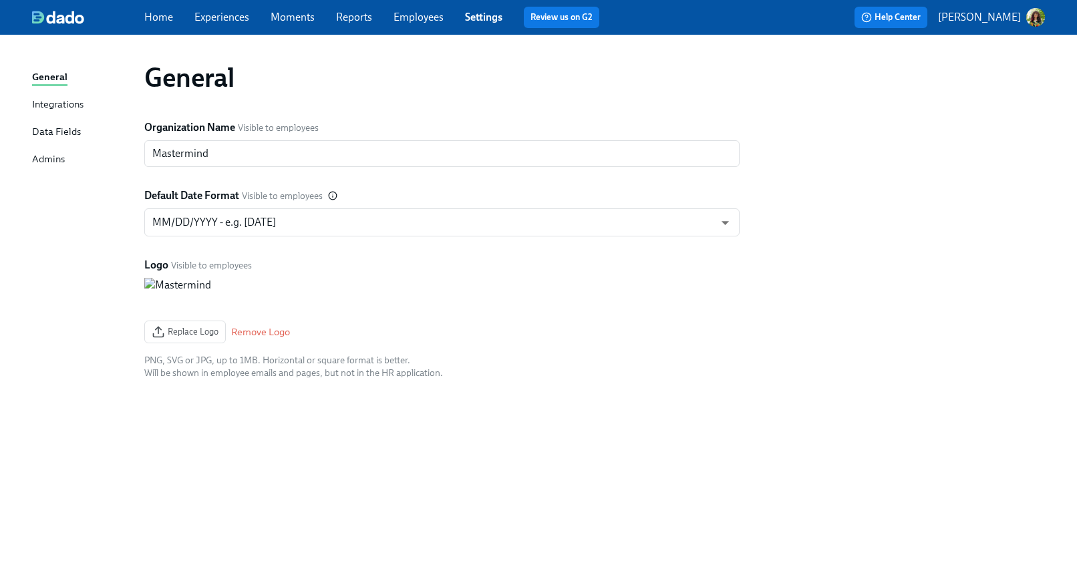
click at [422, 19] on link "Employees" at bounding box center [419, 17] width 50 height 13
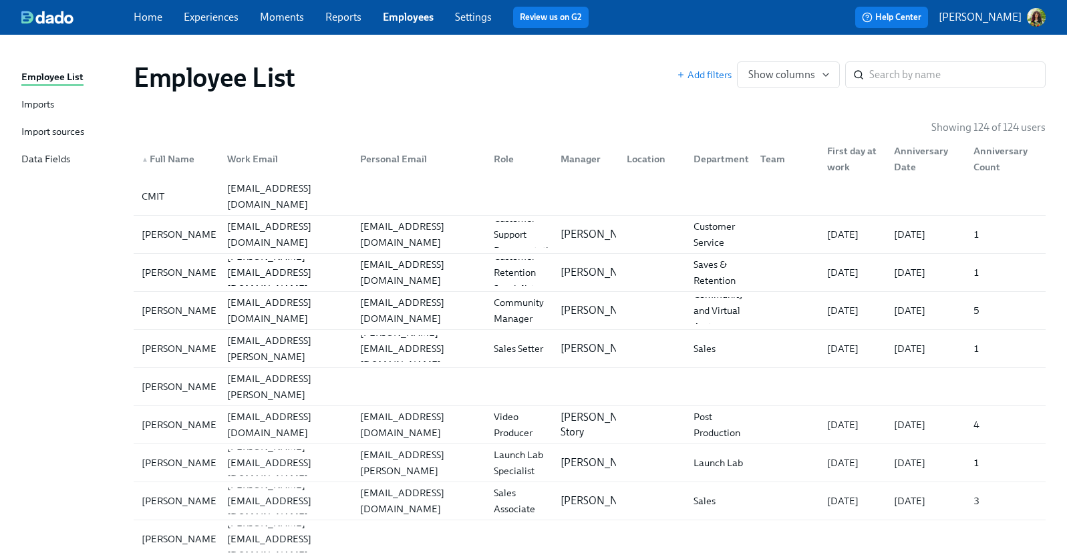
click at [54, 106] on div "Imports" at bounding box center [37, 105] width 33 height 17
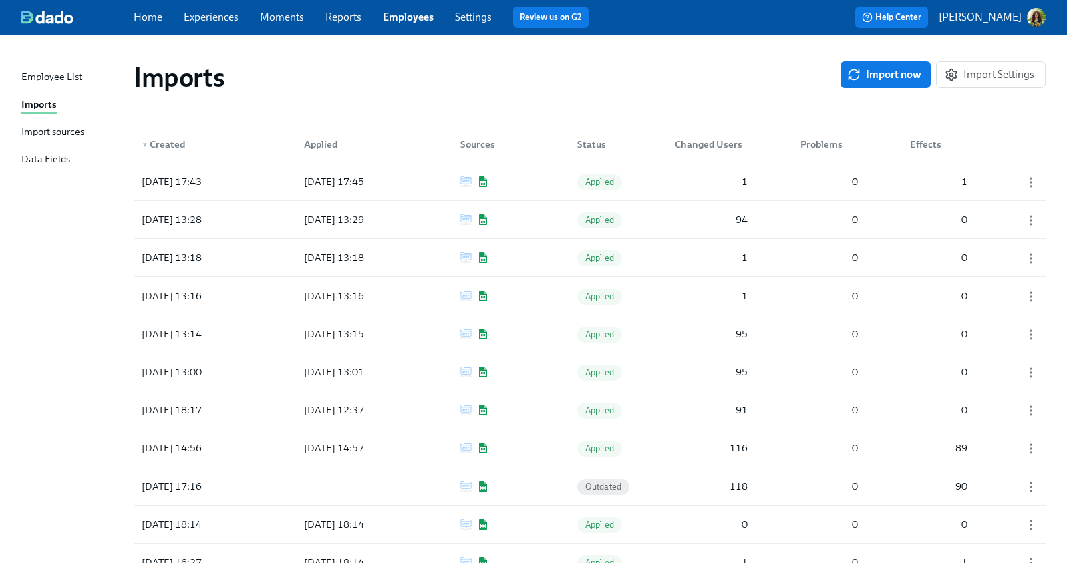
click at [53, 131] on div "Import sources" at bounding box center [52, 132] width 63 height 17
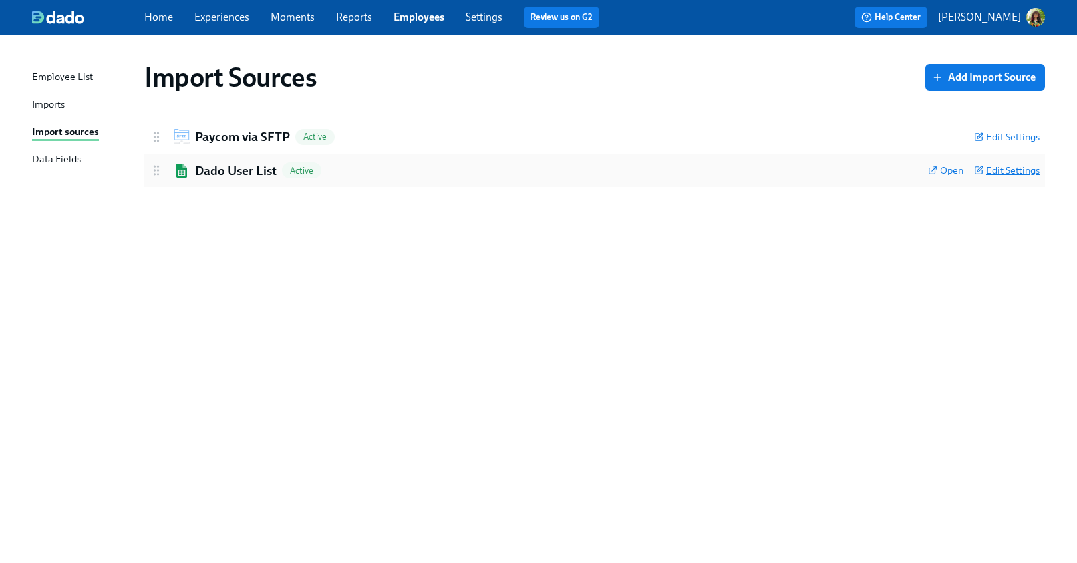
click at [1012, 173] on span "Edit Settings" at bounding box center [1006, 170] width 65 height 13
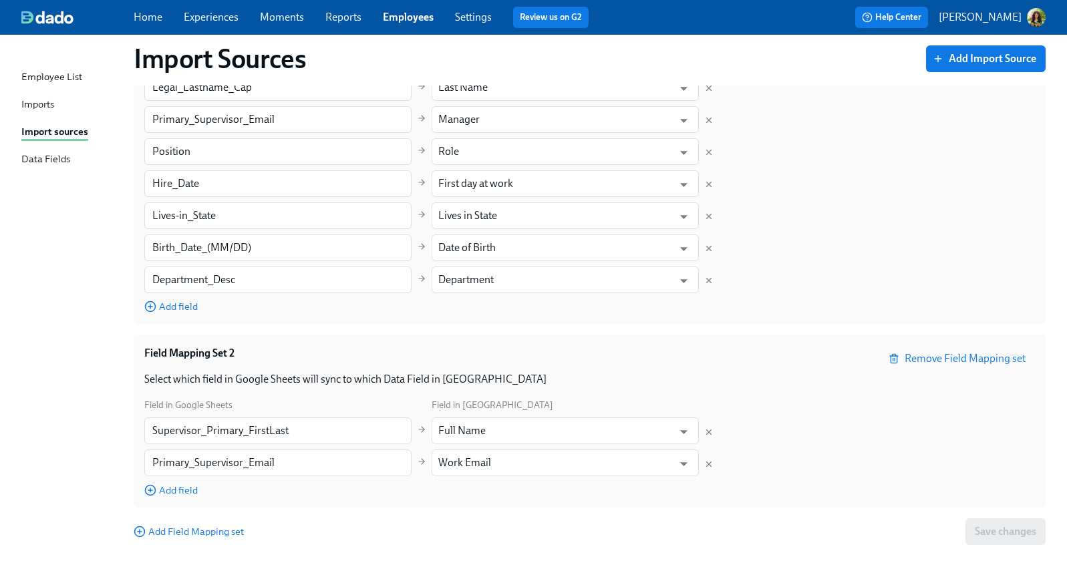
scroll to position [349, 0]
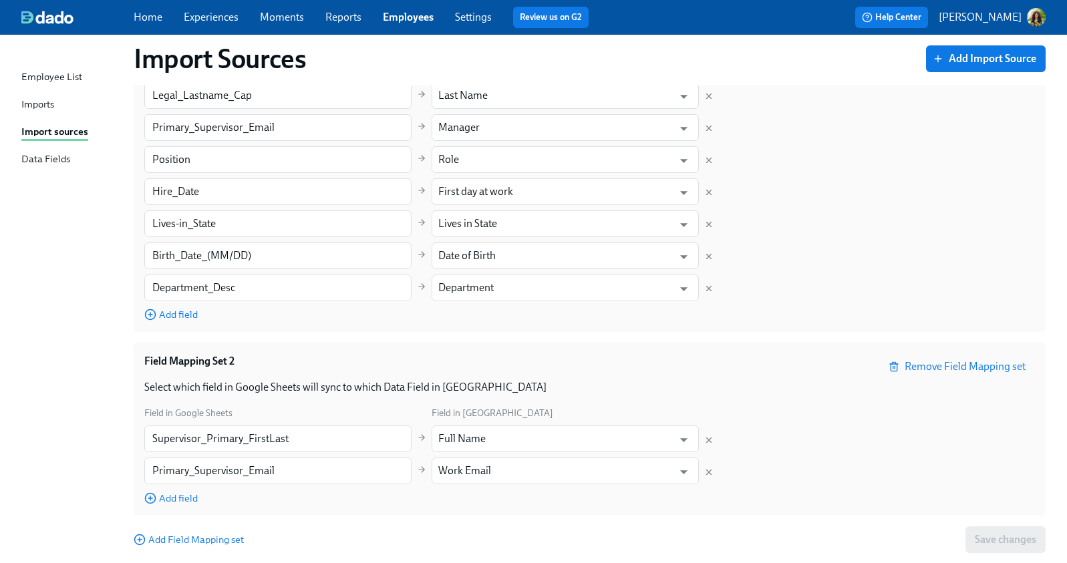
click at [206, 16] on link "Experiences" at bounding box center [211, 17] width 55 height 13
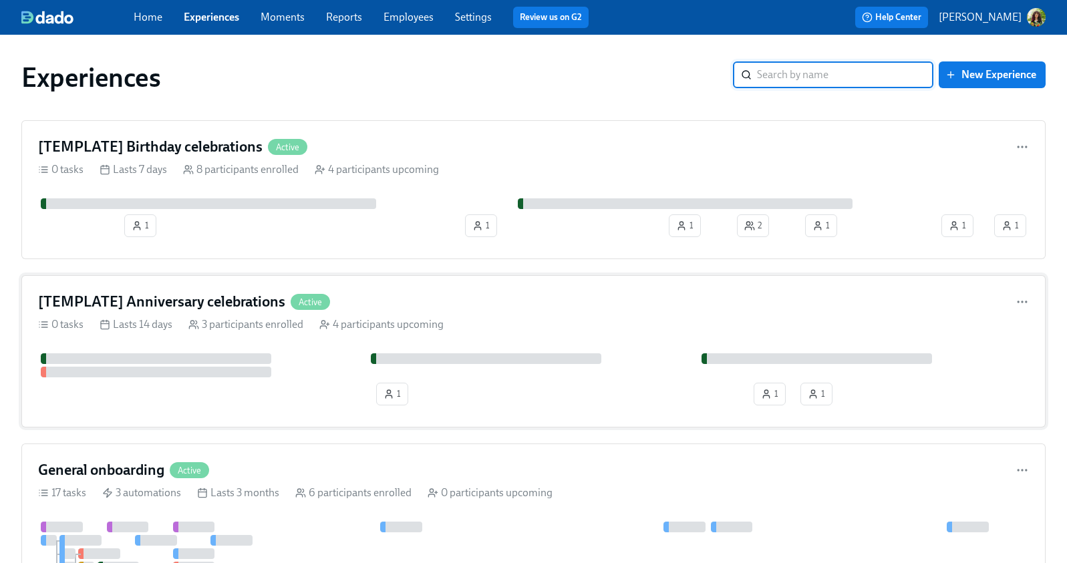
click at [587, 306] on div "[TEMPLATE] Anniversary celebrations Active" at bounding box center [533, 302] width 991 height 20
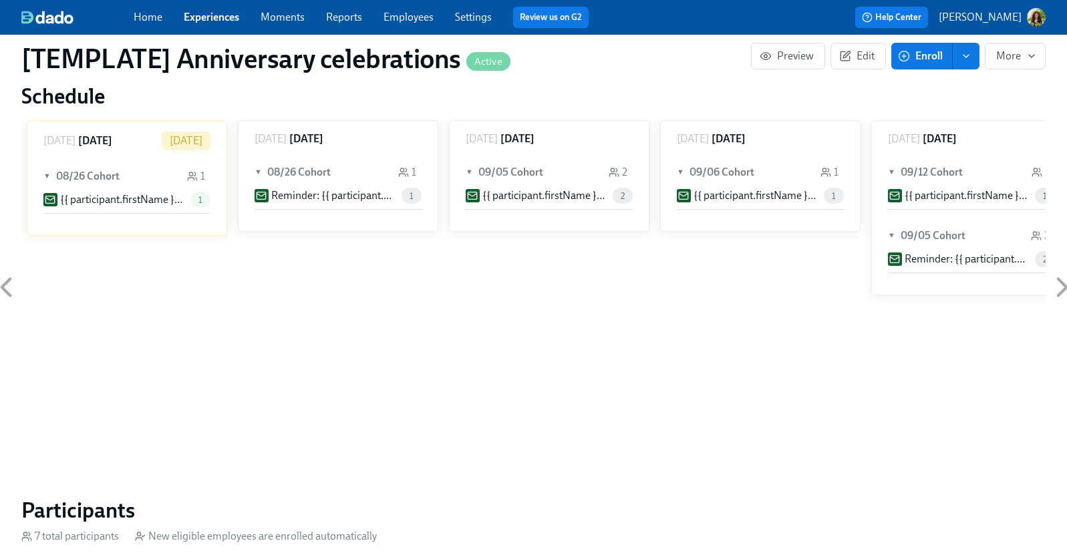
scroll to position [86, 0]
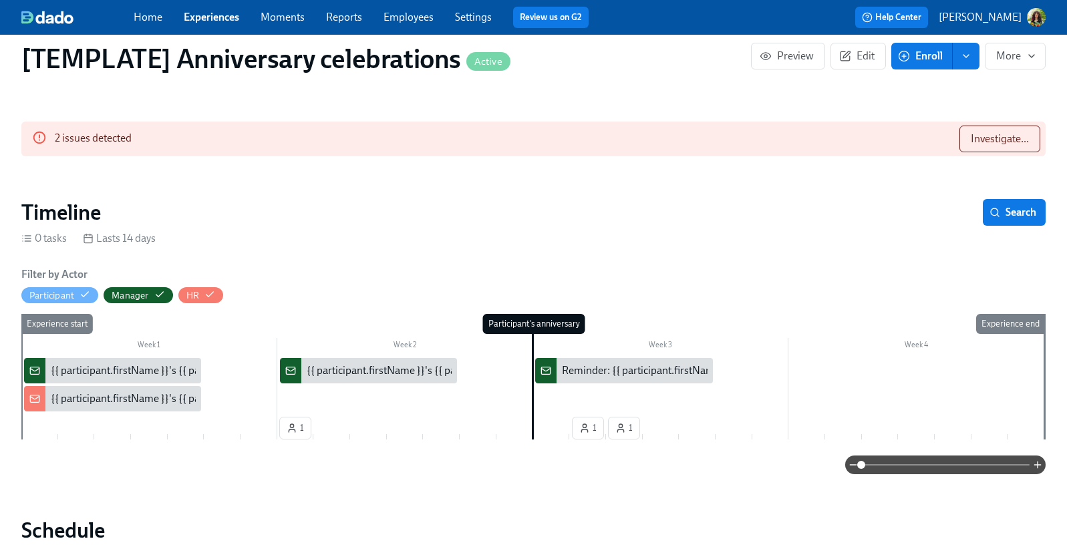
click at [221, 21] on link "Experiences" at bounding box center [211, 17] width 55 height 13
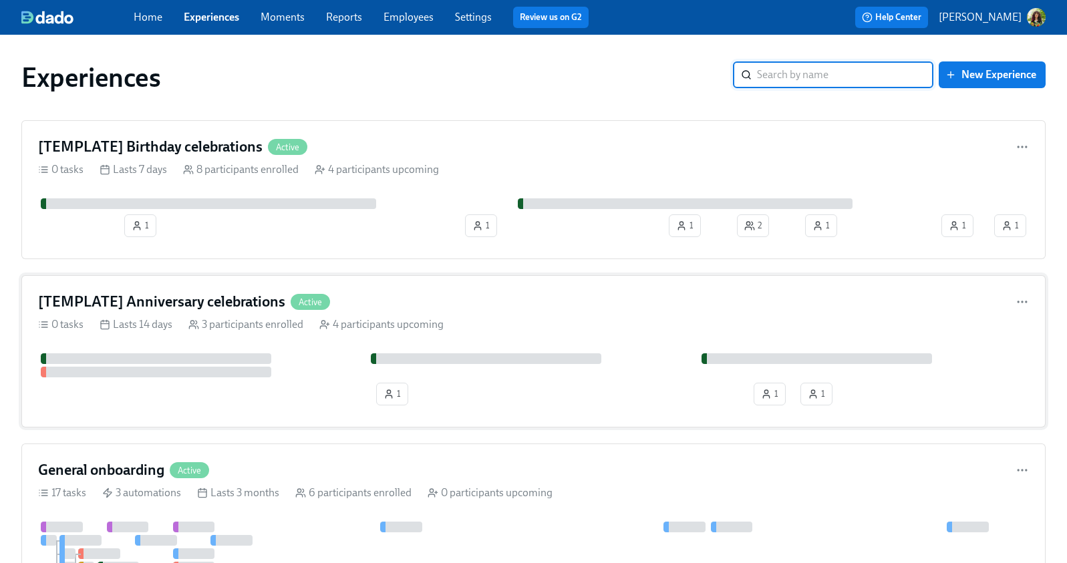
click at [598, 332] on div "[TEMPLATE] Anniversary celebrations Active 0 tasks Lasts 14 days 3 participants…" at bounding box center [533, 351] width 1024 height 152
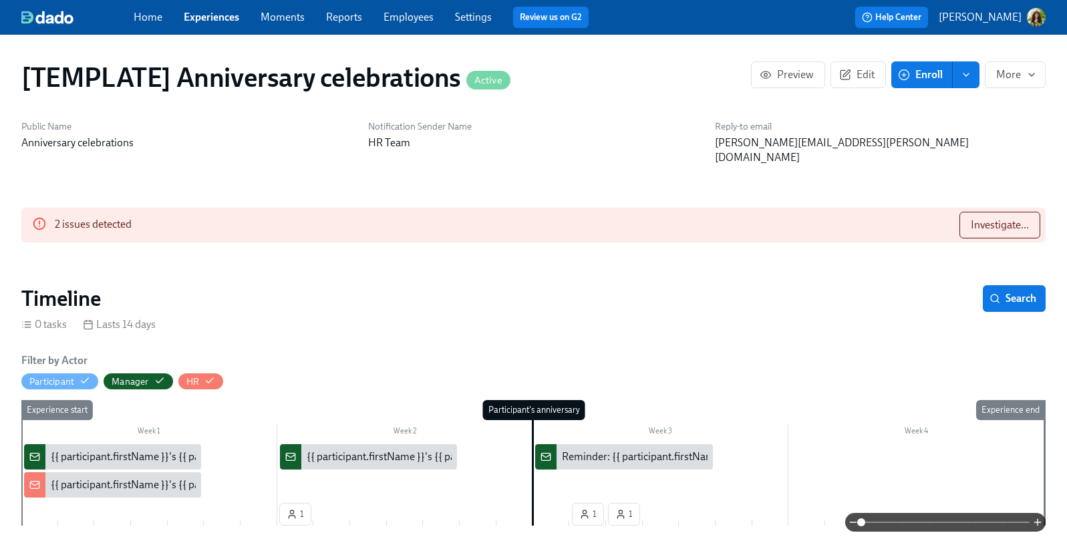
scroll to position [0, 839]
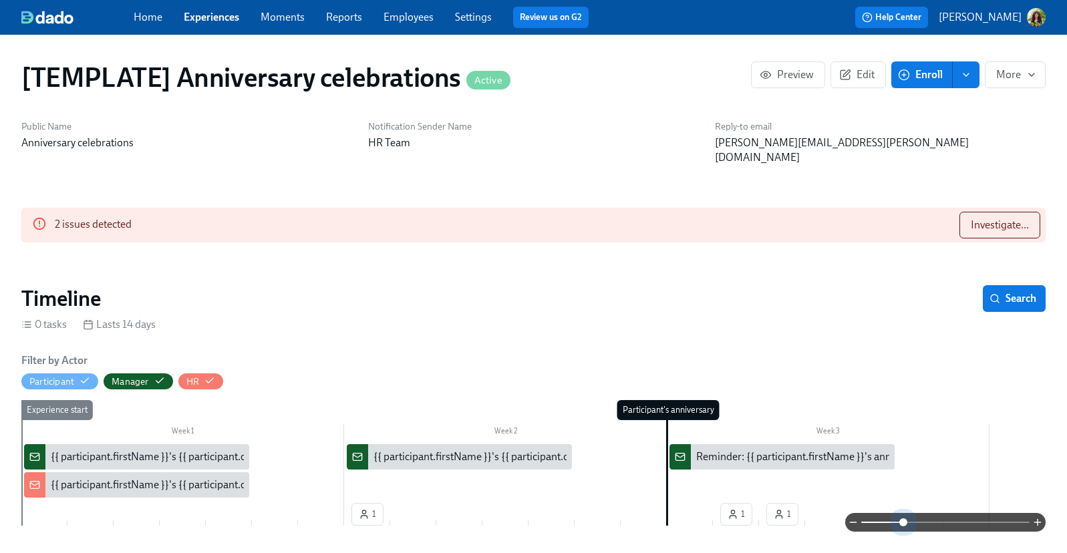
click at [893, 518] on span at bounding box center [945, 522] width 168 height 19
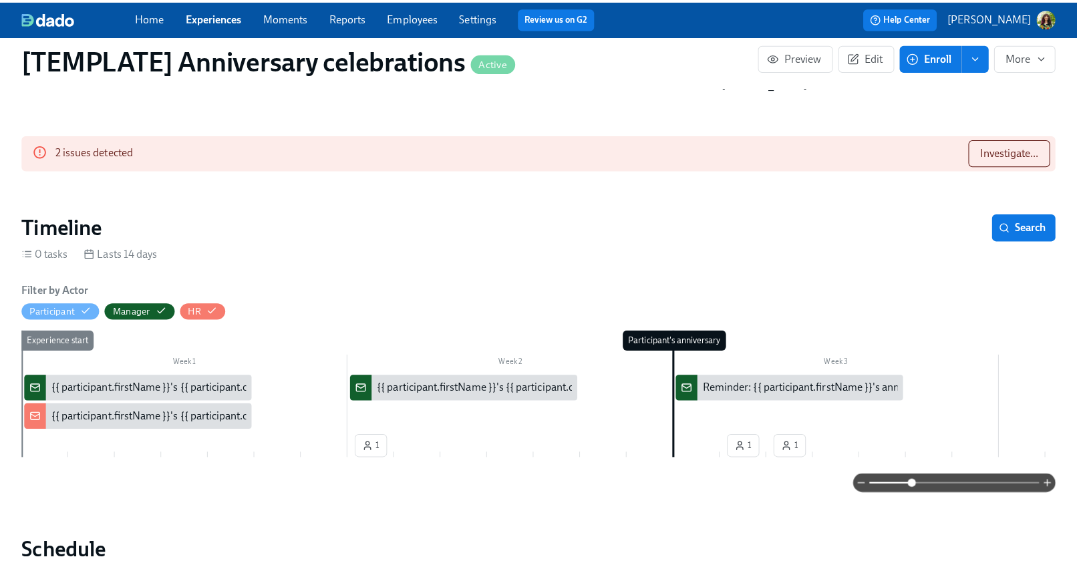
scroll to position [0, 0]
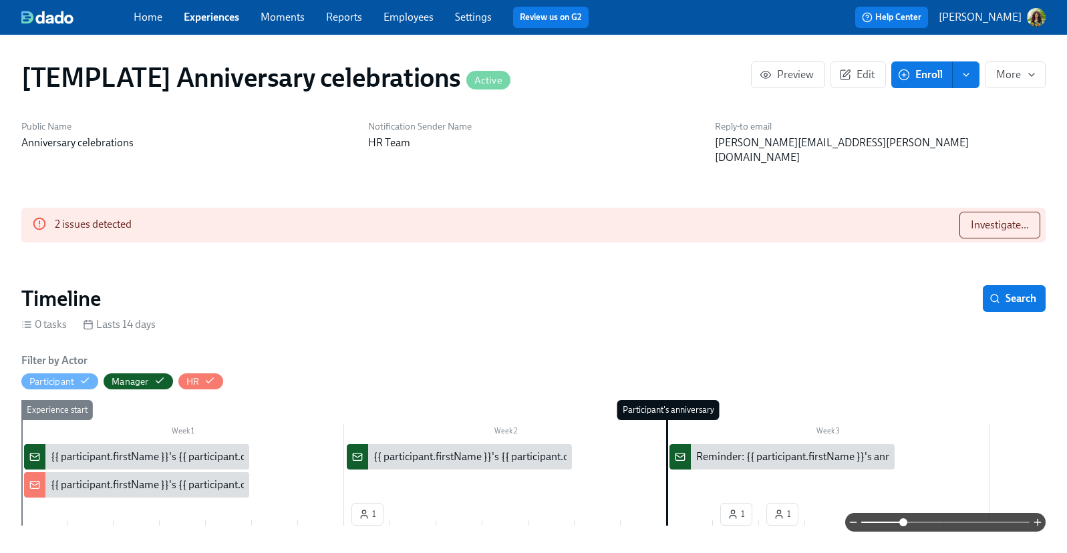
click at [996, 19] on p "[PERSON_NAME]" at bounding box center [980, 17] width 83 height 15
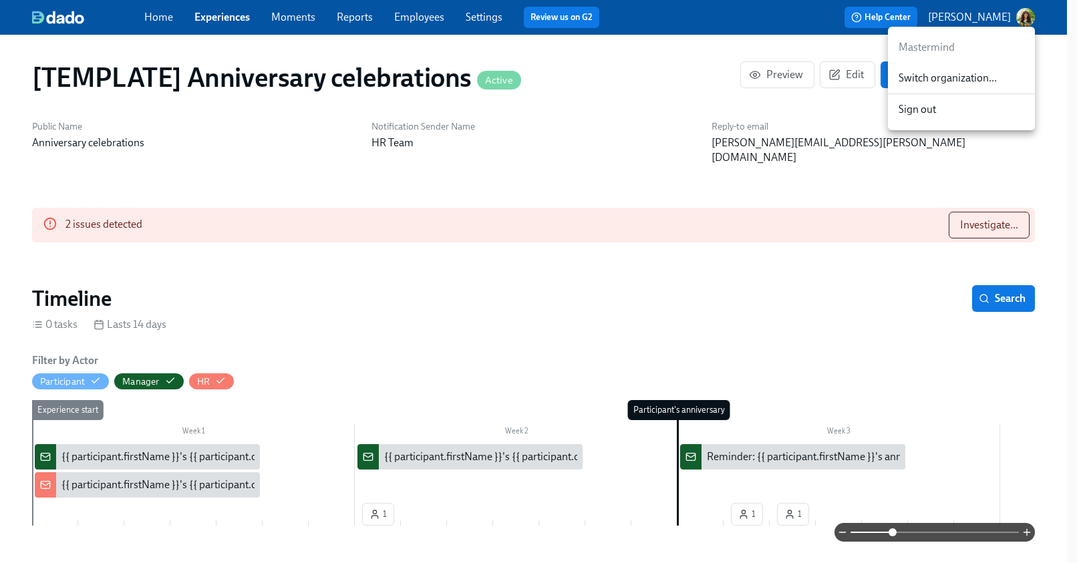
click at [974, 80] on span "Switch organization..." at bounding box center [962, 78] width 126 height 15
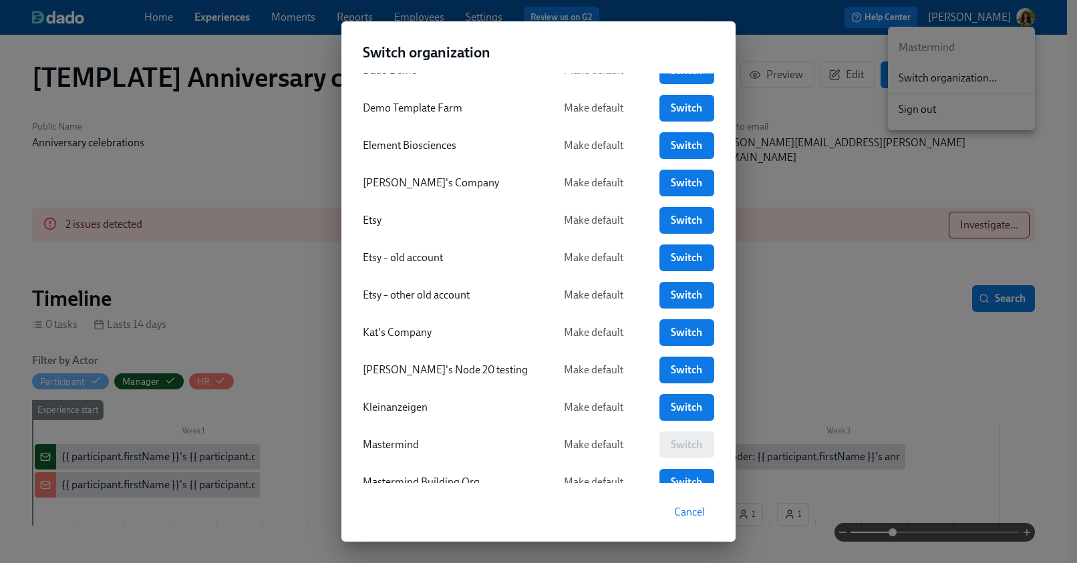
scroll to position [976, 0]
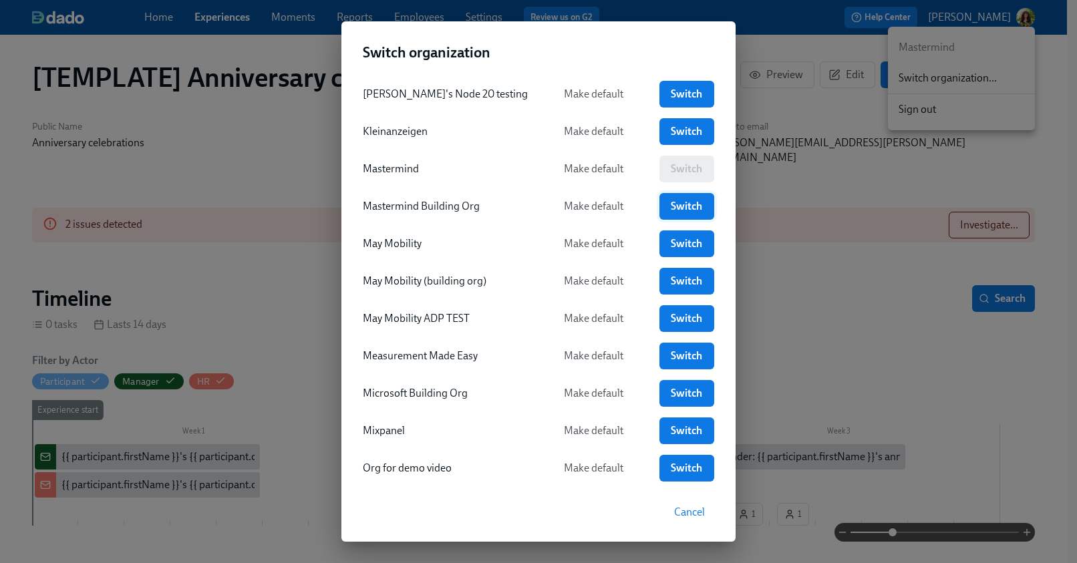
click at [673, 207] on span "Switch" at bounding box center [687, 206] width 36 height 13
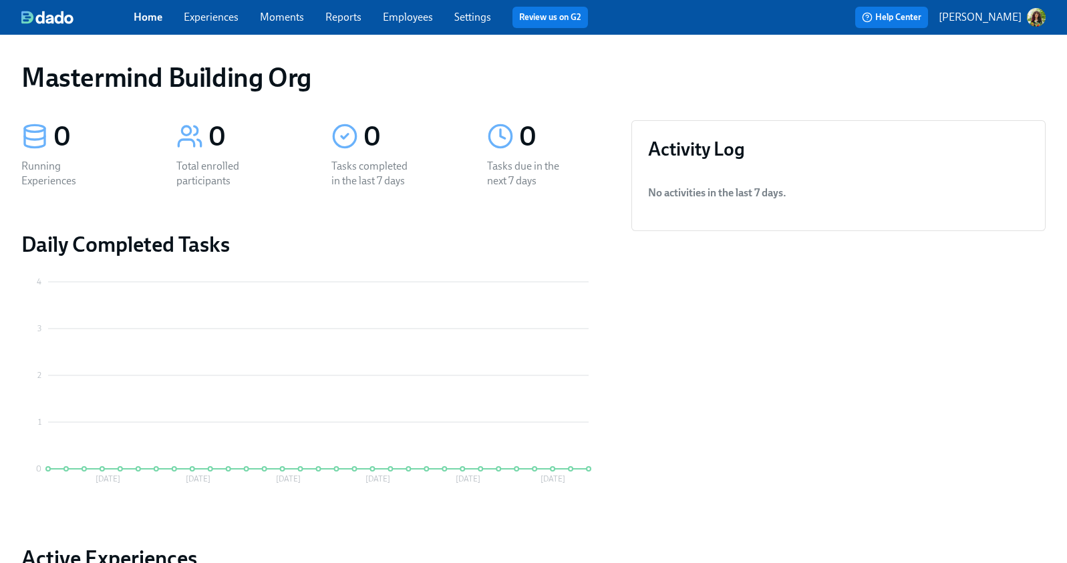
click at [222, 17] on link "Experiences" at bounding box center [211, 17] width 55 height 13
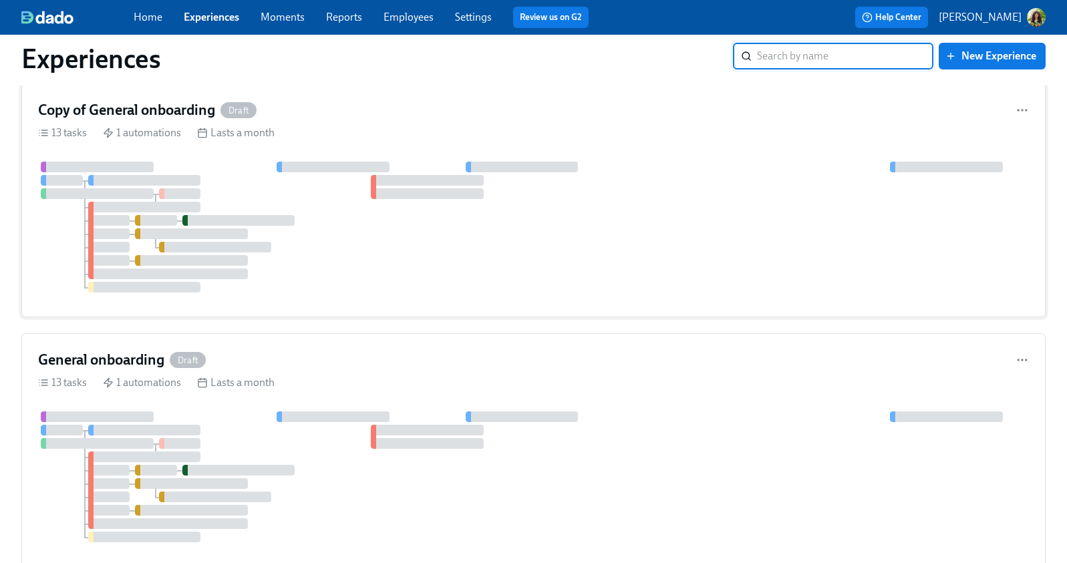
scroll to position [102, 0]
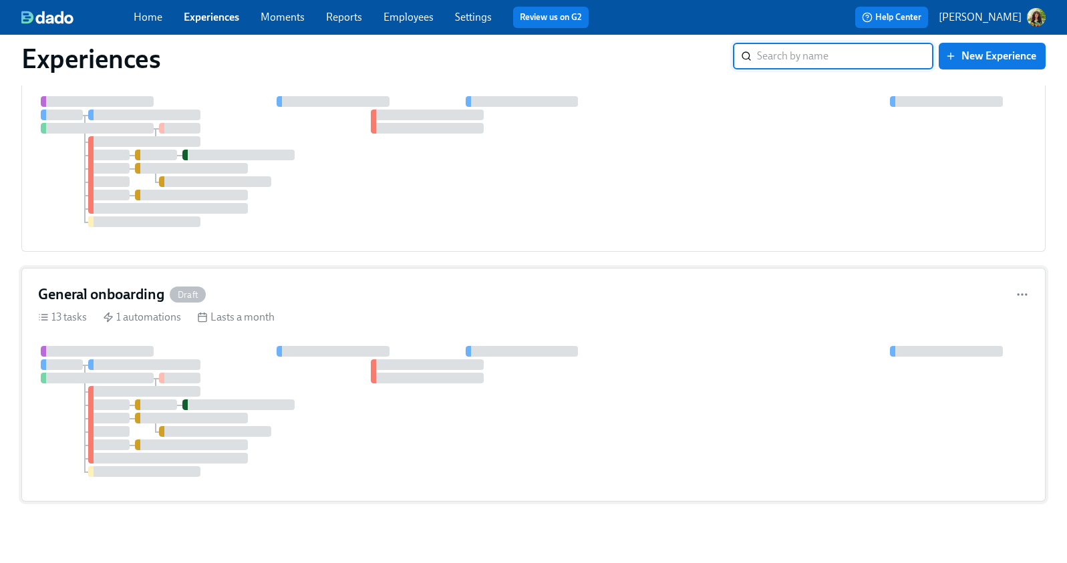
click at [569, 312] on div "13 tasks 1 automations Lasts a month" at bounding box center [533, 317] width 991 height 15
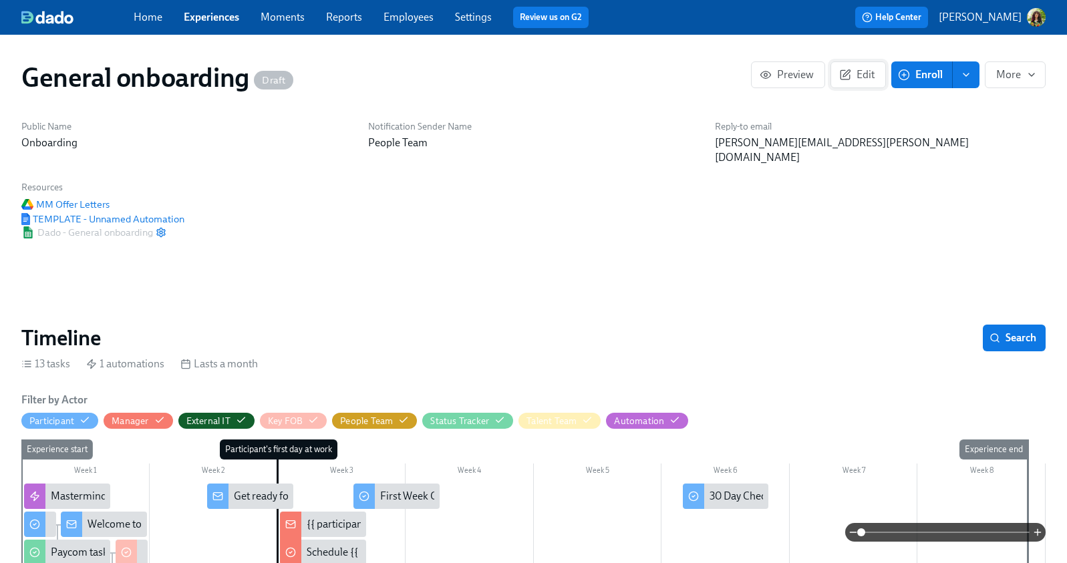
click at [857, 73] on span "Edit" at bounding box center [858, 74] width 33 height 13
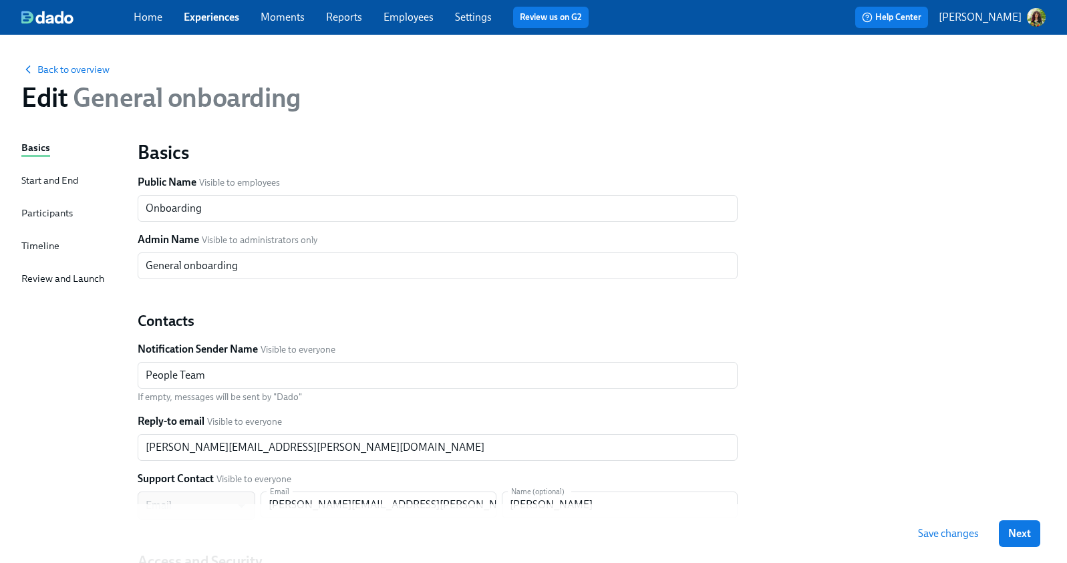
click at [39, 248] on div "Timeline" at bounding box center [40, 246] width 38 height 15
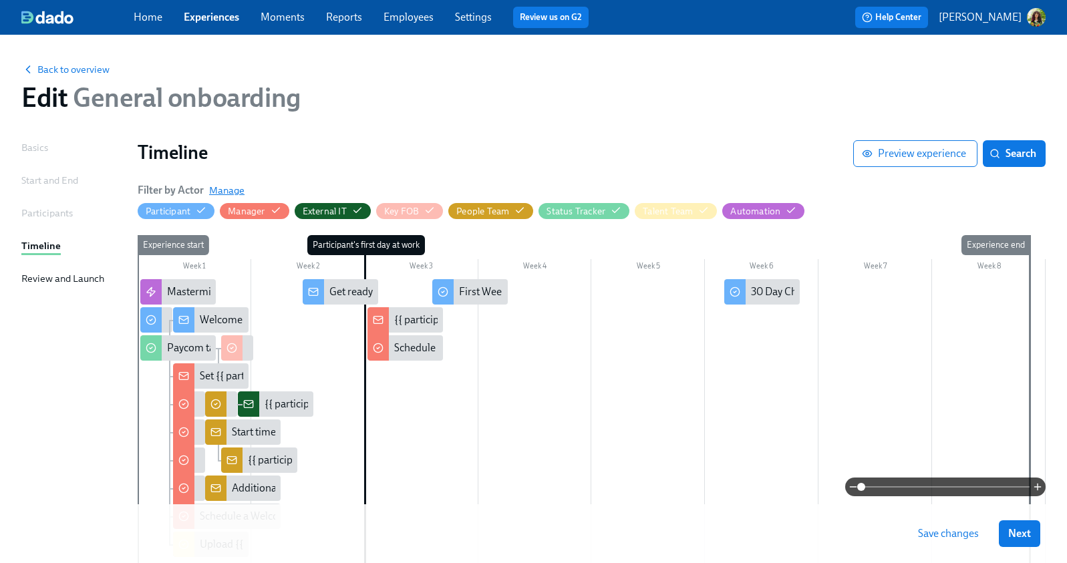
click at [244, 190] on span "Manage" at bounding box center [226, 190] width 35 height 13
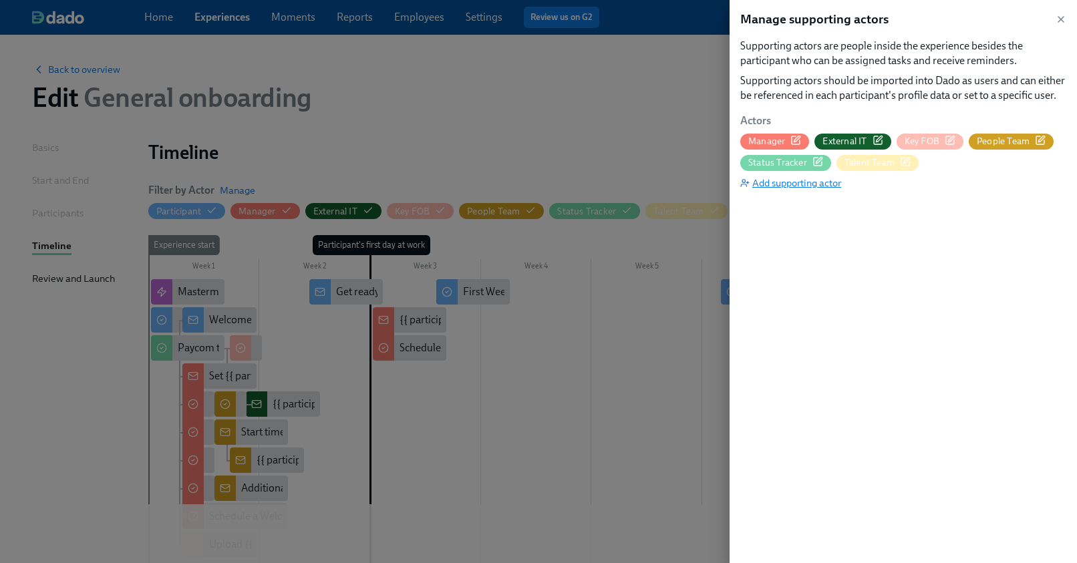
click at [801, 184] on span "Add supporting actor" at bounding box center [790, 182] width 101 height 13
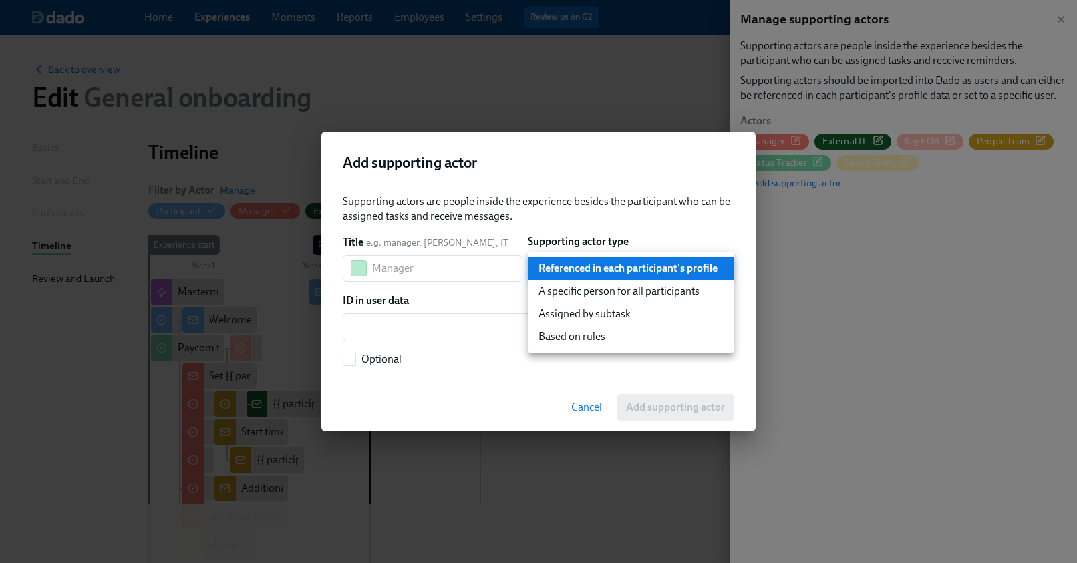
click at [629, 261] on body "Home Experiences Moments Reports Employees Settings Review us on G2 Help Center…" at bounding box center [538, 343] width 1077 height 686
click at [619, 336] on li "Based on rules" at bounding box center [631, 336] width 206 height 23
type input "ruleBasedUser"
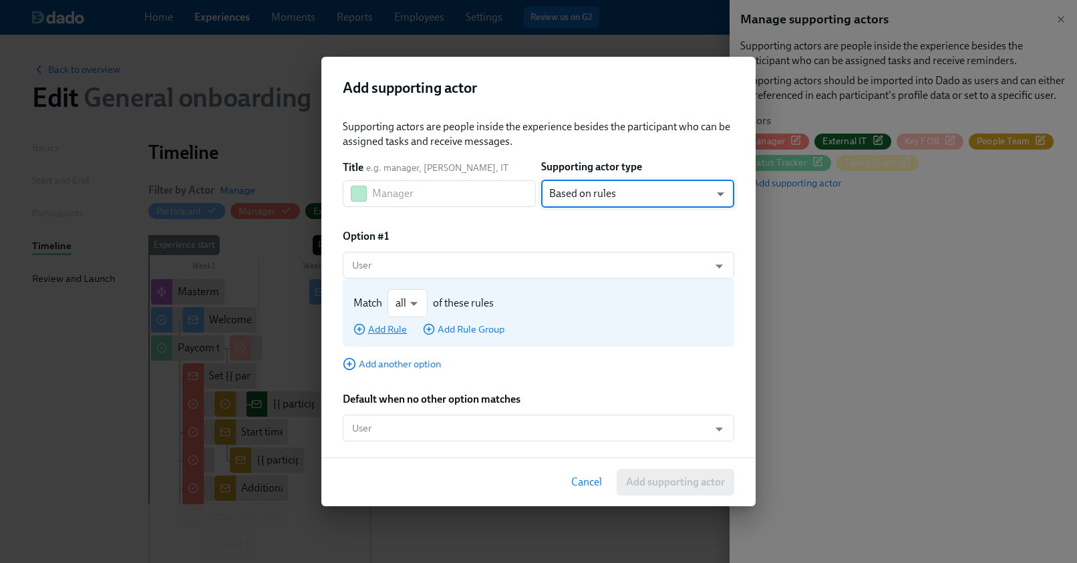
click at [386, 333] on span "Add Rule" at bounding box center [379, 329] width 53 height 13
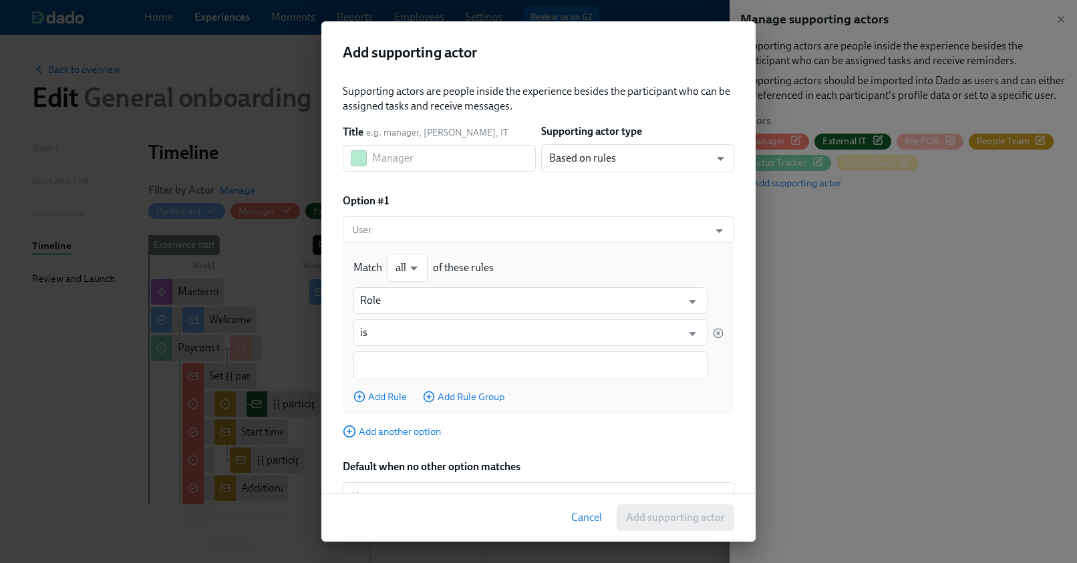
drag, startPoint x: 589, startPoint y: 516, endPoint x: 580, endPoint y: 490, distance: 28.3
click at [590, 515] on span "Cancel" at bounding box center [586, 517] width 31 height 13
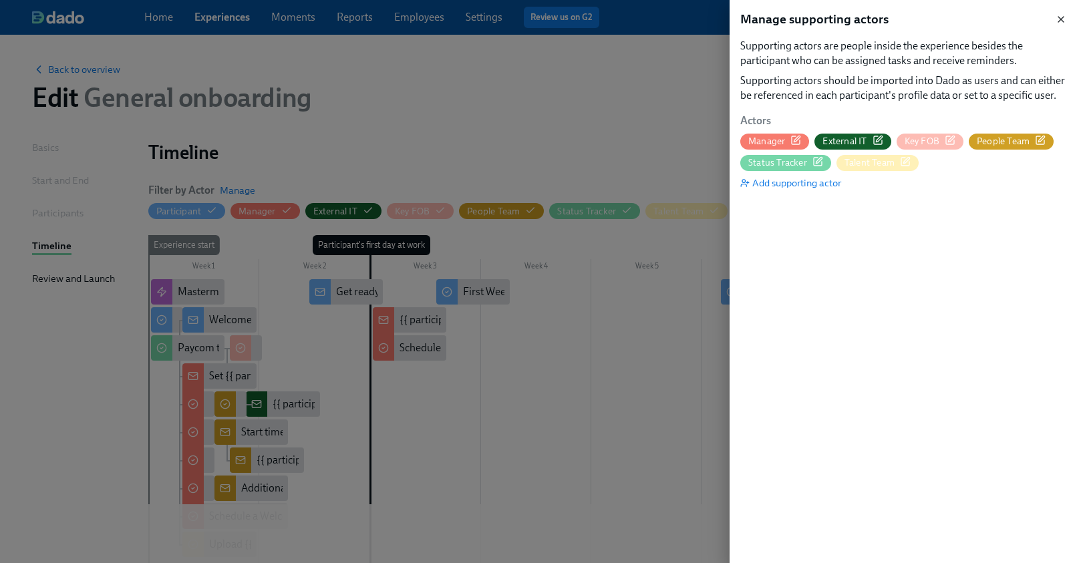
click at [1064, 19] on icon "button" at bounding box center [1061, 19] width 11 height 11
